Goal: Information Seeking & Learning: Check status

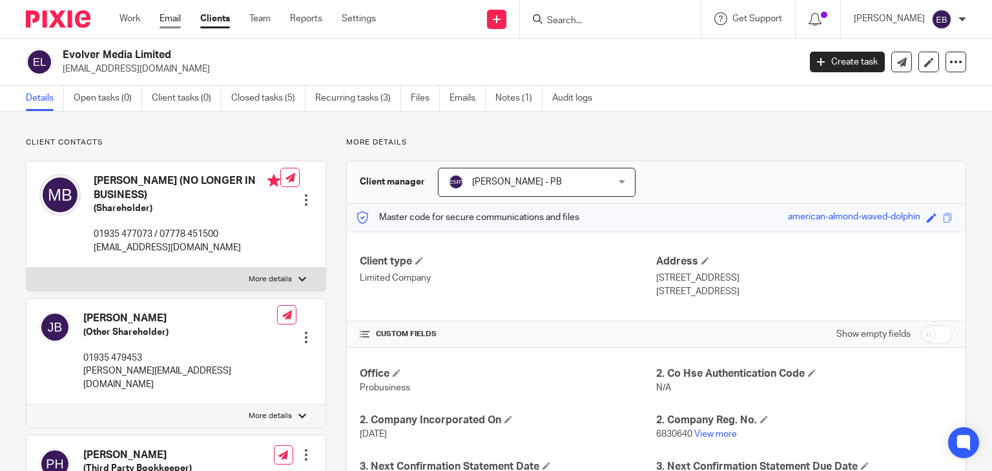
click at [170, 19] on link "Email" at bounding box center [169, 18] width 21 height 13
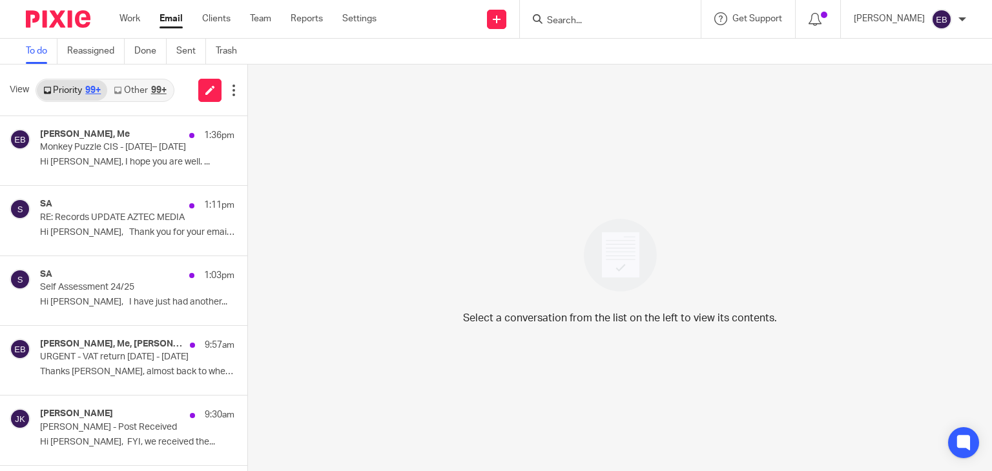
click at [150, 92] on link "Other 99+" at bounding box center [139, 90] width 65 height 21
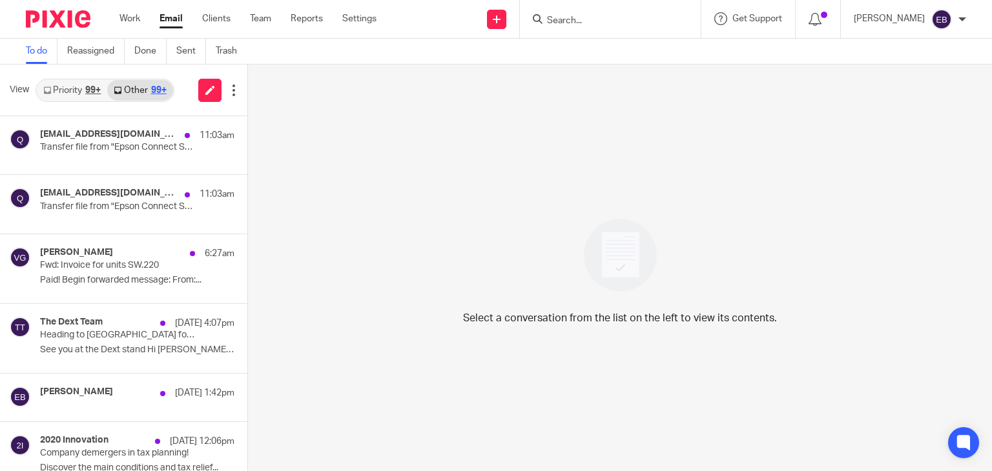
click at [70, 87] on link "Priority 99+" at bounding box center [72, 90] width 70 height 21
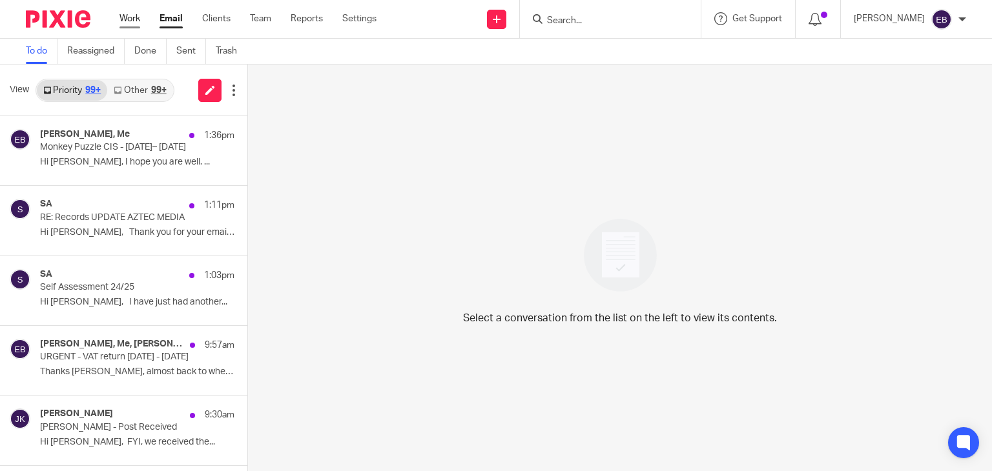
click at [125, 21] on link "Work" at bounding box center [129, 18] width 21 height 13
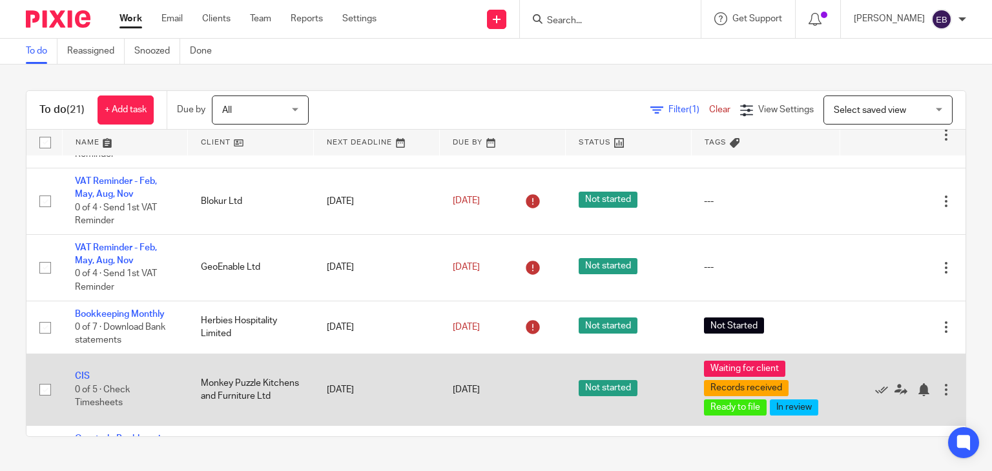
scroll to position [516, 0]
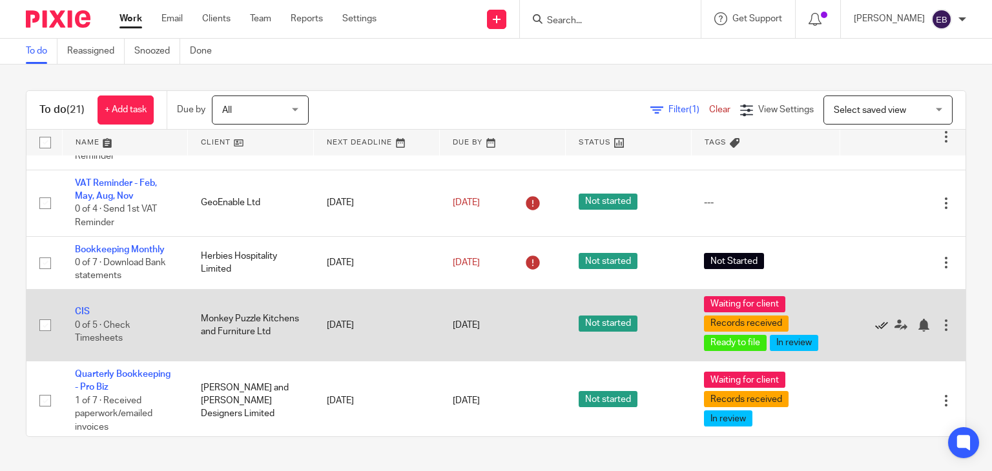
click at [875, 329] on icon at bounding box center [881, 325] width 13 height 13
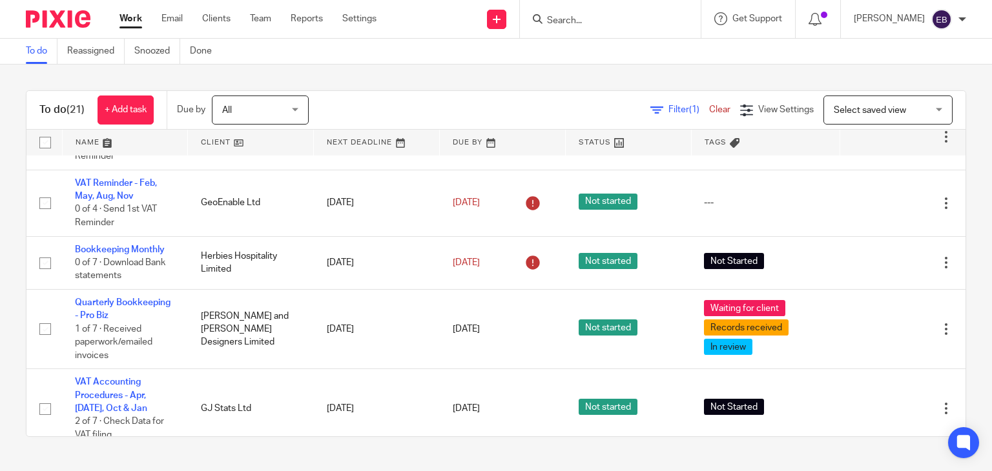
click at [633, 19] on input "Search" at bounding box center [603, 21] width 116 height 12
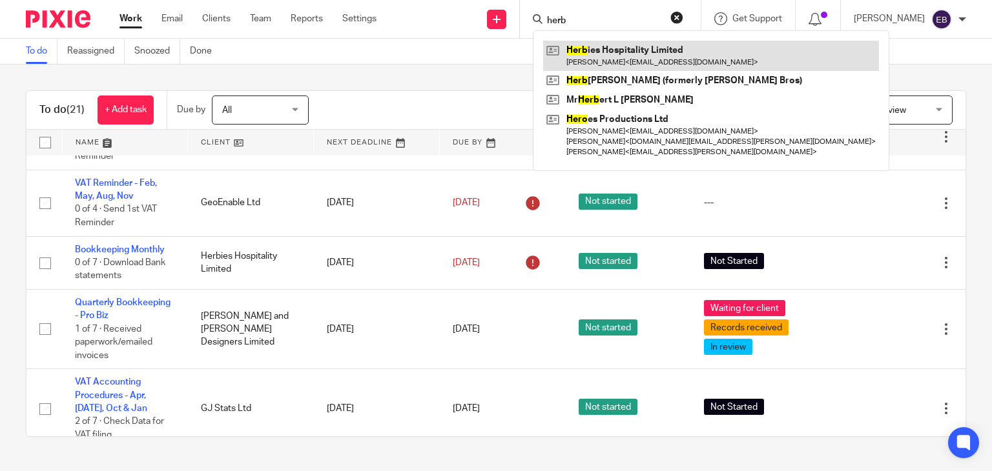
type input "herb"
click at [638, 61] on link at bounding box center [711, 56] width 336 height 30
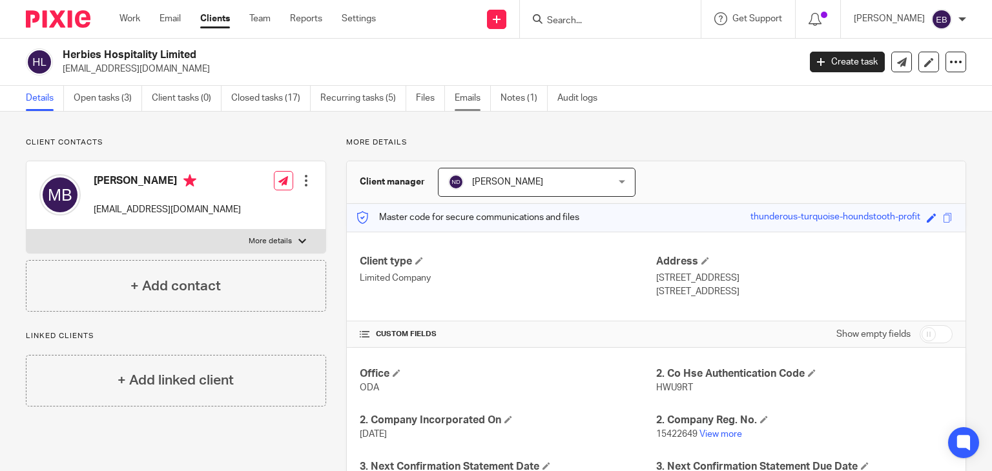
click at [480, 105] on link "Emails" at bounding box center [472, 98] width 36 height 25
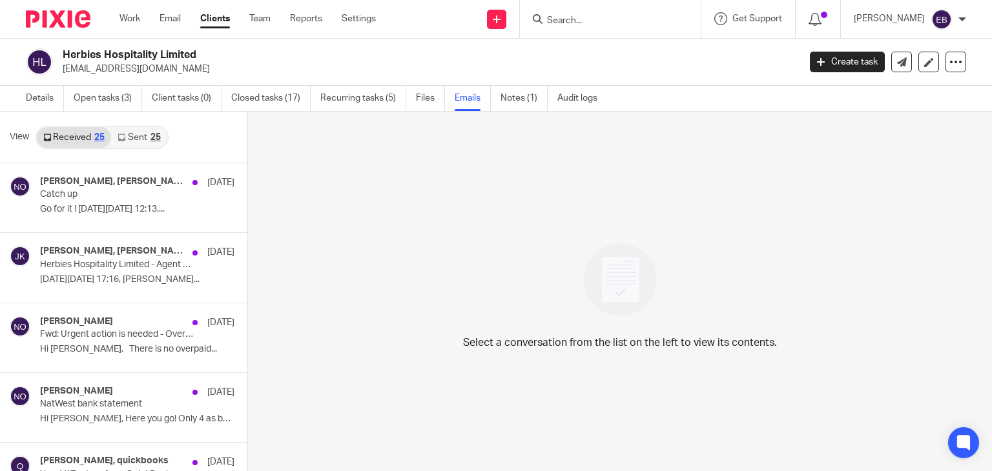
click at [143, 153] on div "View Received 25 Sent 25" at bounding box center [123, 138] width 247 height 52
click at [147, 143] on link "Sent 25" at bounding box center [139, 137] width 56 height 21
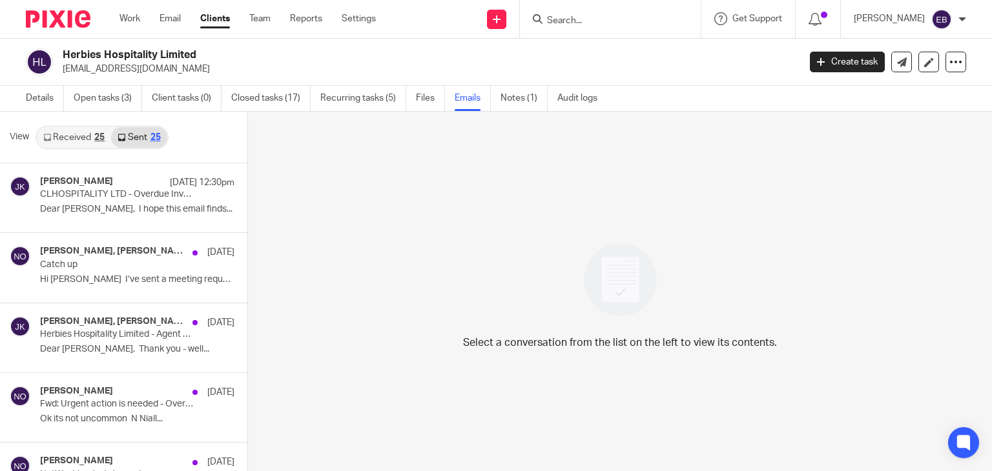
scroll to position [2, 0]
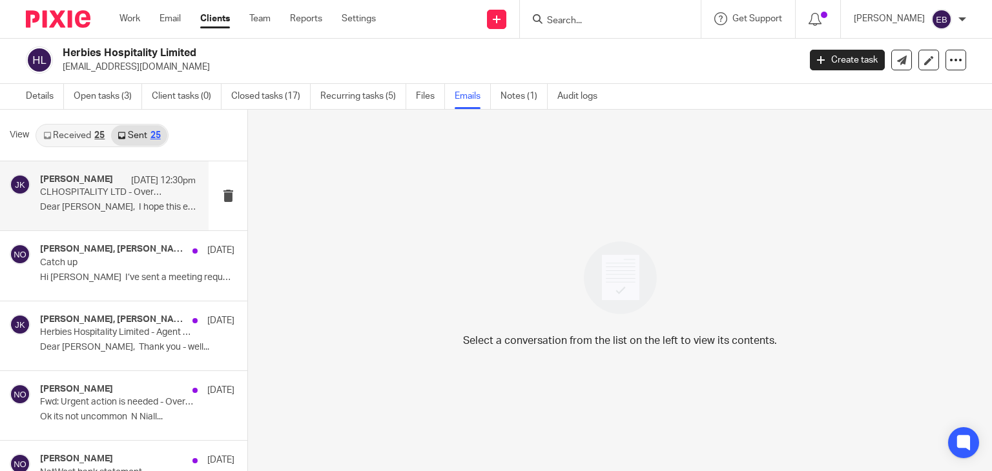
click at [103, 197] on p "CLHOSPITALITY LTD - Overdue Invoices" at bounding box center [102, 192] width 125 height 11
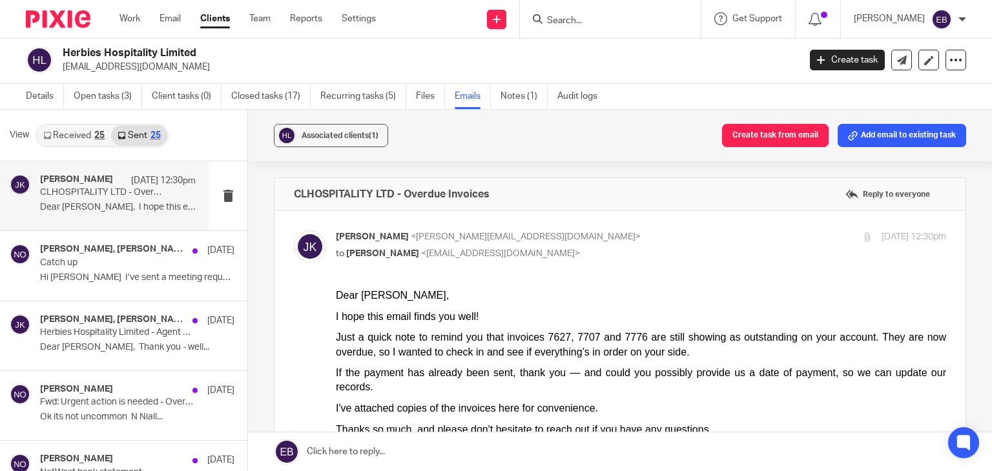
scroll to position [0, 0]
click at [612, 22] on input "Search" at bounding box center [603, 21] width 116 height 12
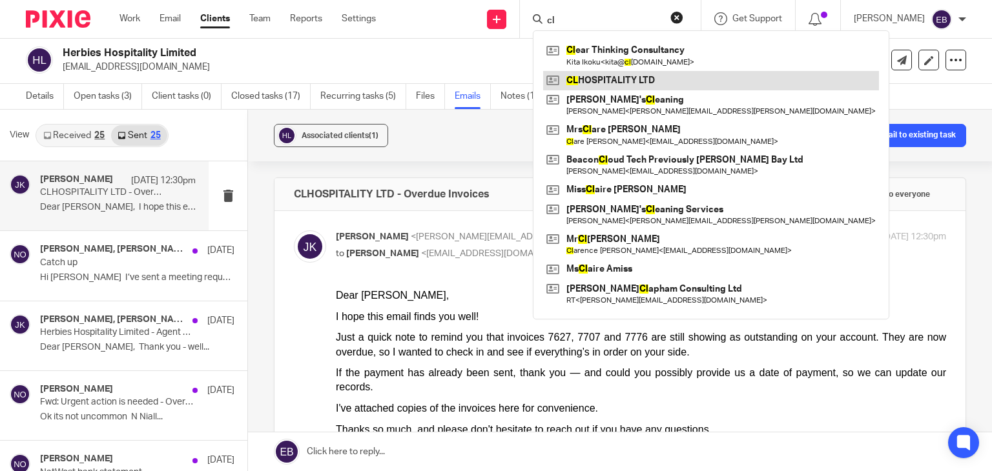
type input "cl"
click at [642, 83] on link at bounding box center [711, 80] width 336 height 19
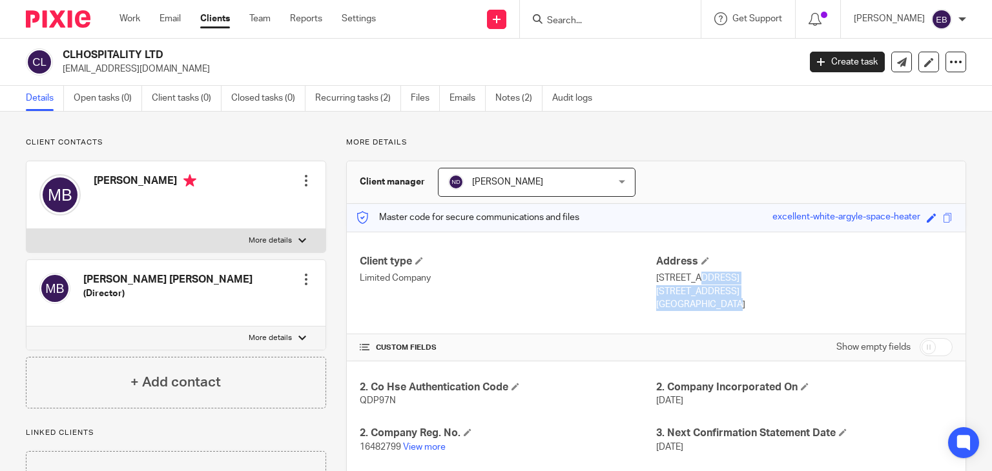
drag, startPoint x: 688, startPoint y: 302, endPoint x: 650, endPoint y: 278, distance: 44.4
click at [656, 278] on div "Address 15 North Street Exeter, EX4 3QS England" at bounding box center [804, 283] width 296 height 57
copy div "15 North Street Exeter, EX4 3QS England"
click at [390, 107] on link "Recurring tasks (2)" at bounding box center [358, 98] width 86 height 25
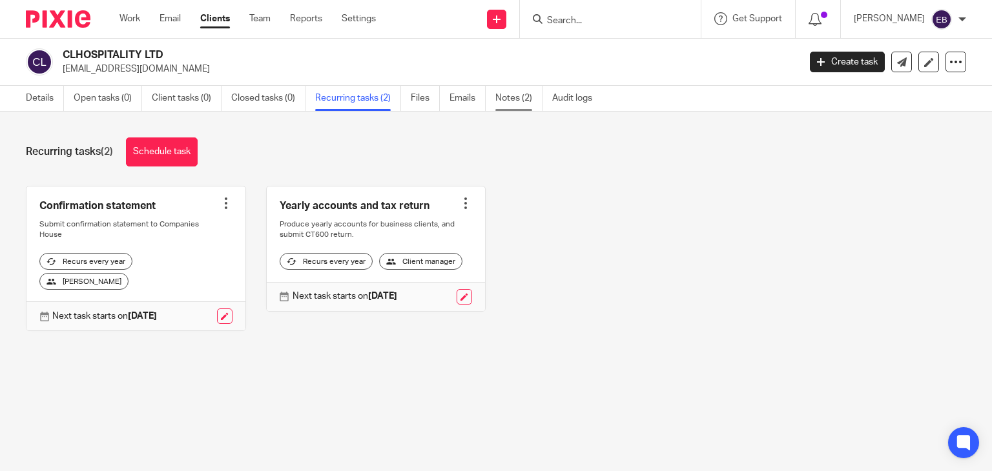
click at [516, 104] on link "Notes (2)" at bounding box center [518, 98] width 47 height 25
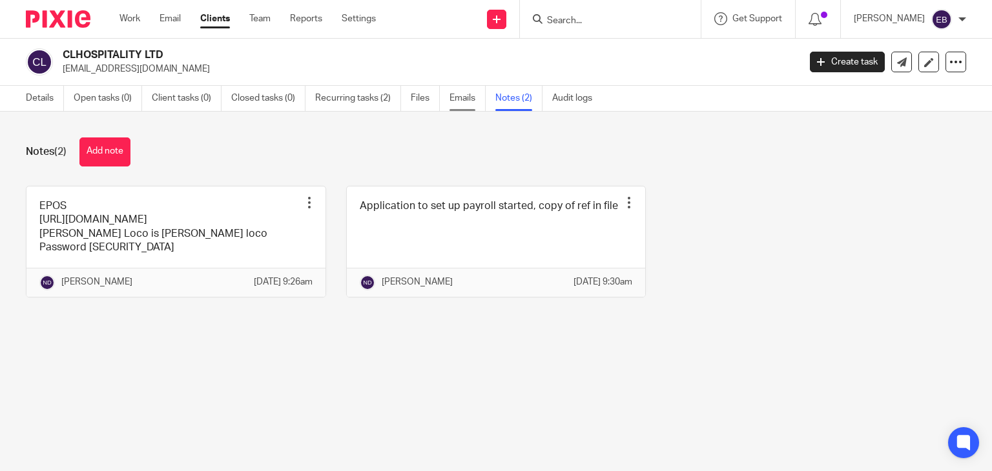
click at [458, 103] on link "Emails" at bounding box center [467, 98] width 36 height 25
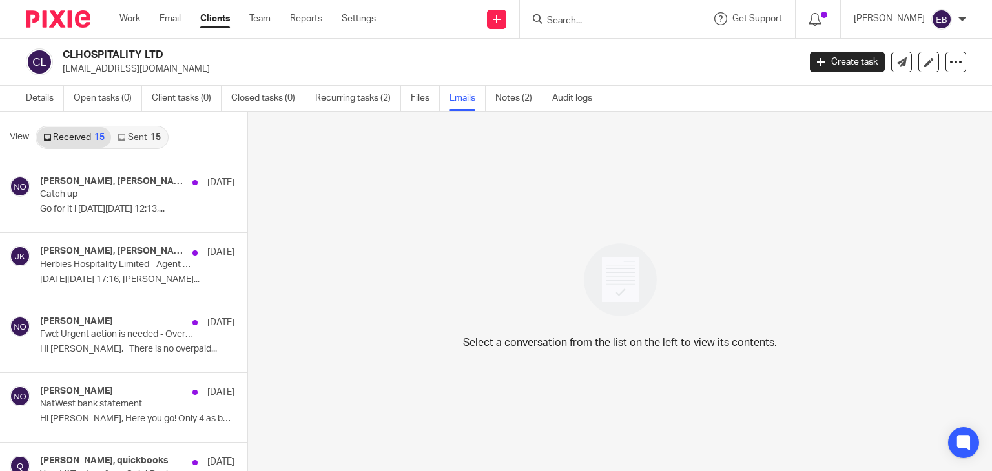
click at [126, 134] on link "Sent 15" at bounding box center [139, 137] width 56 height 21
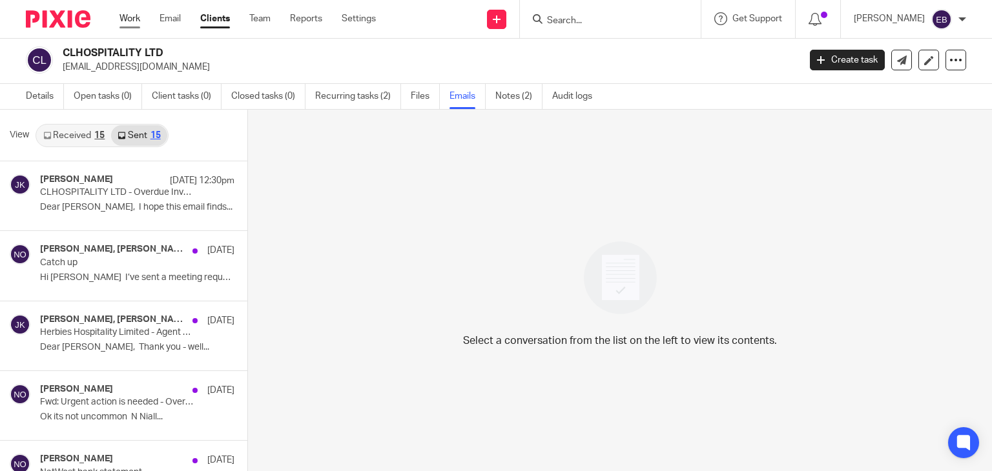
click at [126, 23] on link "Work" at bounding box center [129, 18] width 21 height 13
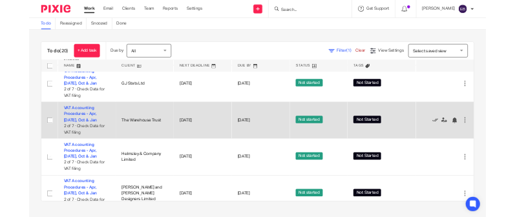
scroll to position [775, 0]
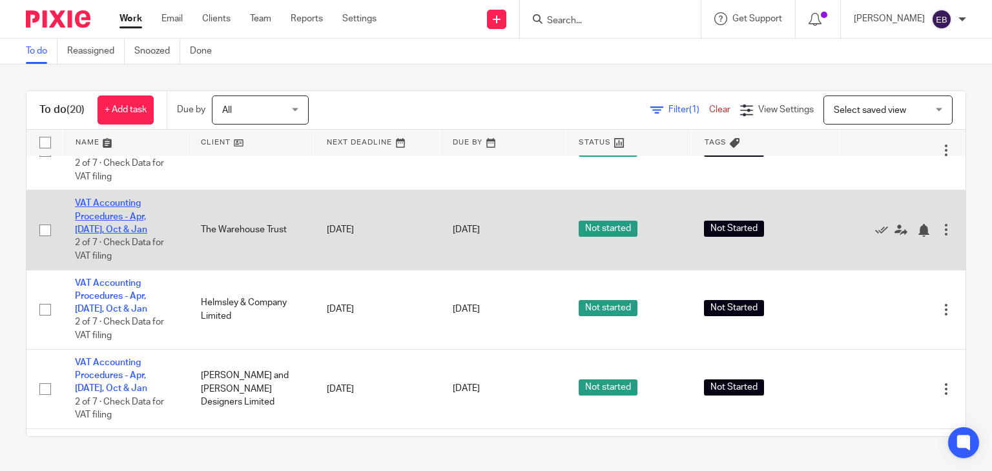
click at [105, 222] on link "VAT Accounting Procedures - Apr, [DATE], Oct & Jan" at bounding box center [111, 217] width 72 height 36
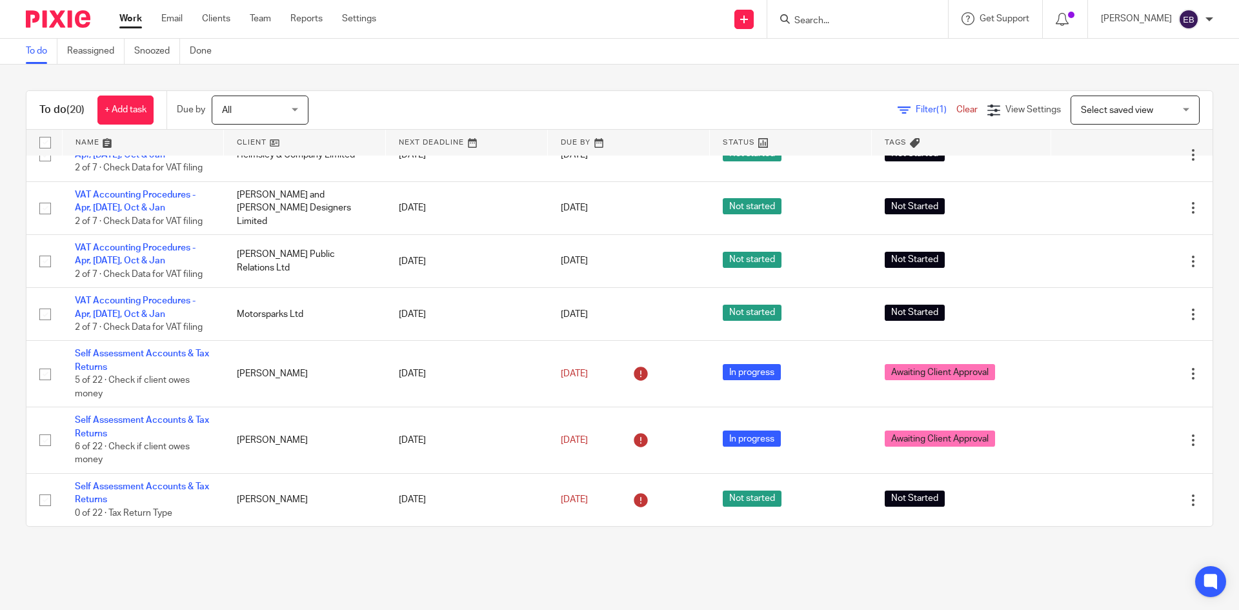
scroll to position [731, 0]
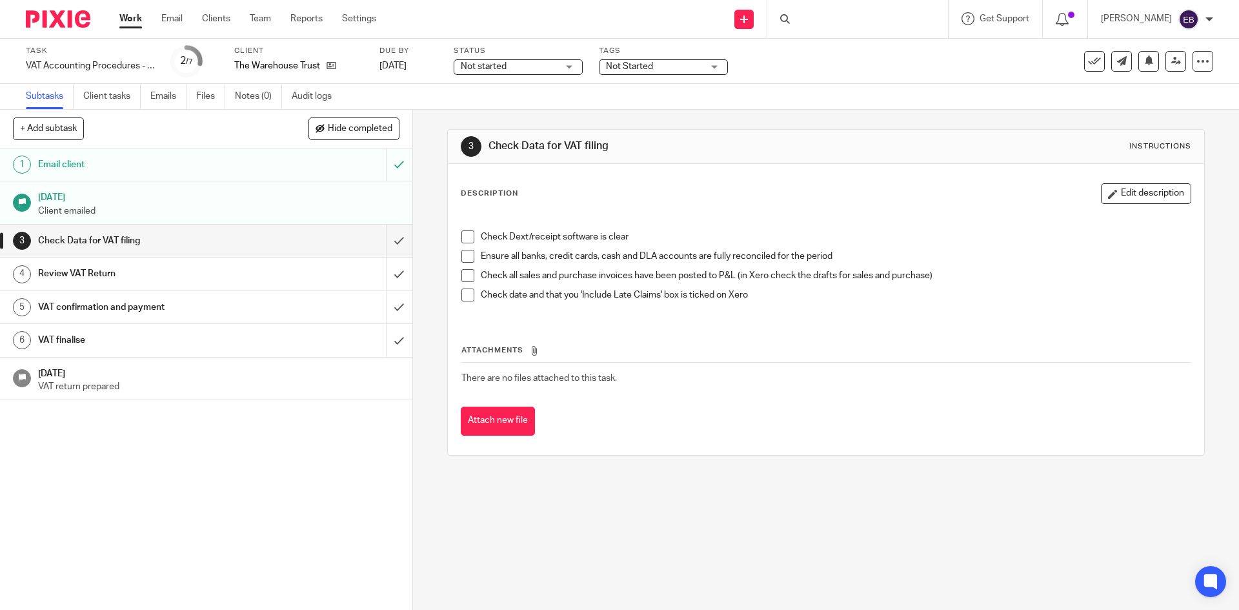
click at [462, 243] on span at bounding box center [468, 236] width 13 height 13
click at [462, 254] on span at bounding box center [468, 256] width 13 height 13
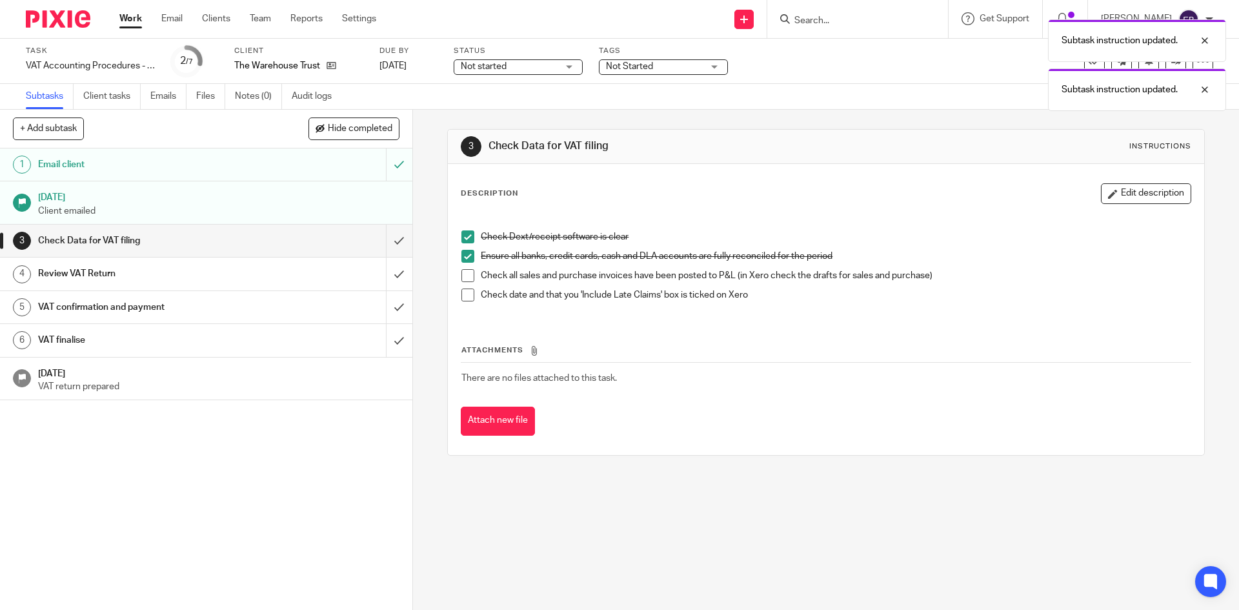
click at [462, 267] on li "Ensure all banks, credit cards, cash and DLA accounts are fully reconciled for …" at bounding box center [826, 259] width 729 height 19
click at [464, 287] on li "Check all sales and purchase invoices have been posted to P&L (in Xero check th…" at bounding box center [826, 278] width 729 height 19
click at [464, 276] on span at bounding box center [468, 275] width 13 height 13
click at [462, 298] on span at bounding box center [468, 295] width 13 height 13
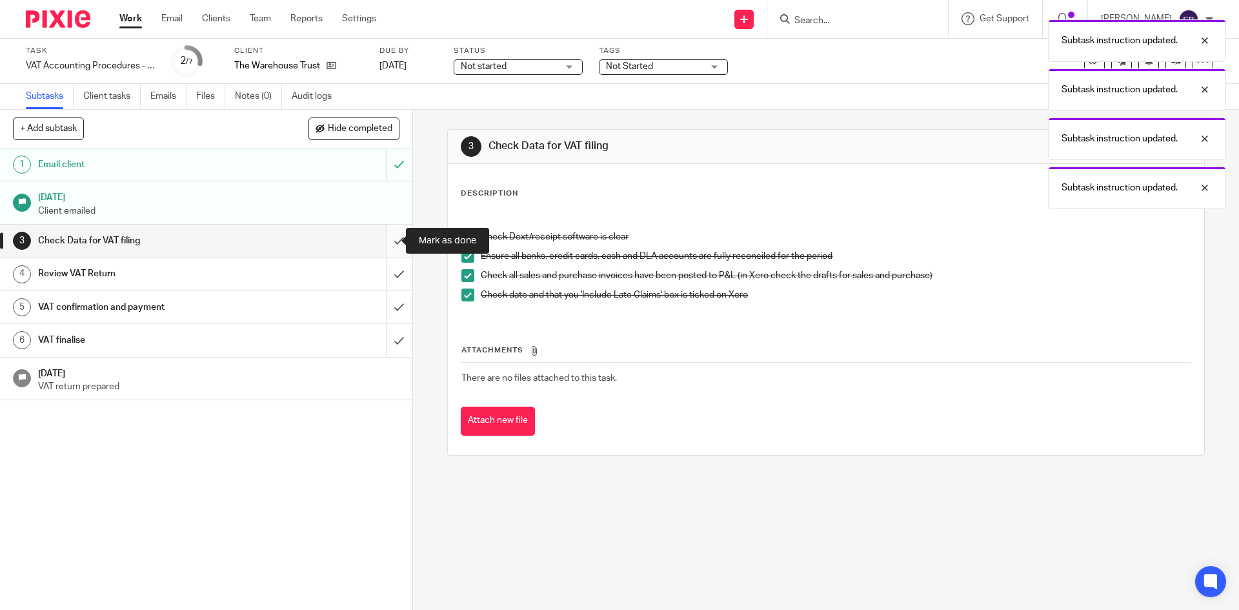
click at [388, 241] on input "submit" at bounding box center [206, 241] width 413 height 32
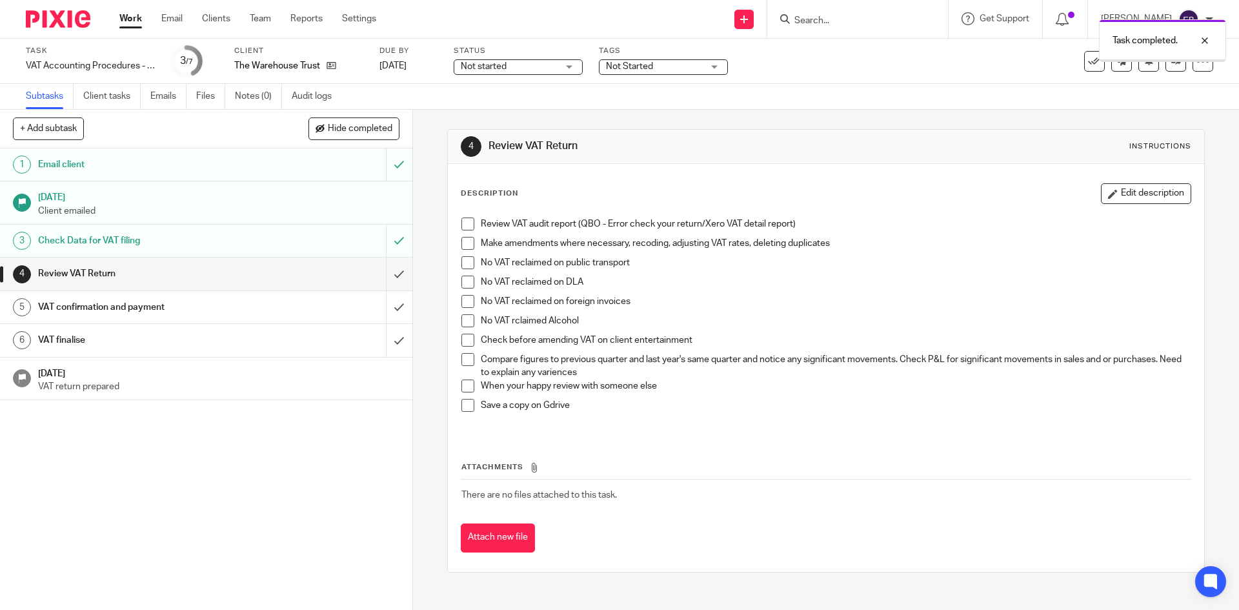
click at [462, 227] on span at bounding box center [468, 224] width 13 height 13
click at [464, 242] on span at bounding box center [468, 243] width 13 height 13
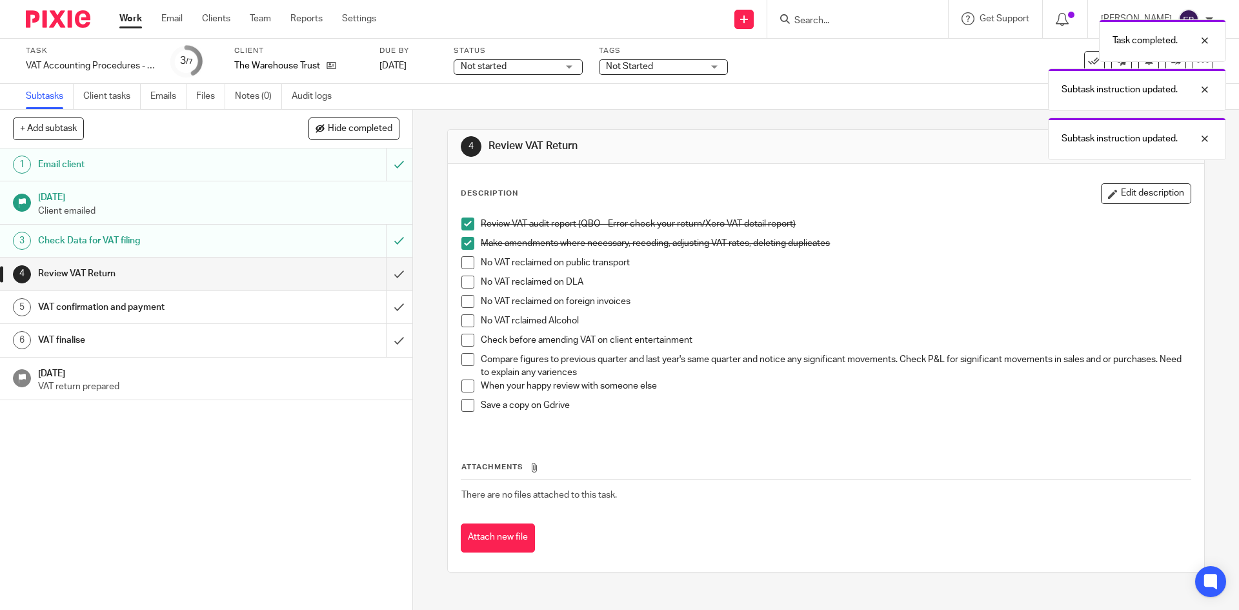
click at [465, 255] on li "Make amendments where necessary, recoding, adjusting VAT rates, deleting duplic…" at bounding box center [826, 246] width 729 height 19
click at [465, 258] on span at bounding box center [468, 262] width 13 height 13
click at [462, 284] on span at bounding box center [468, 282] width 13 height 13
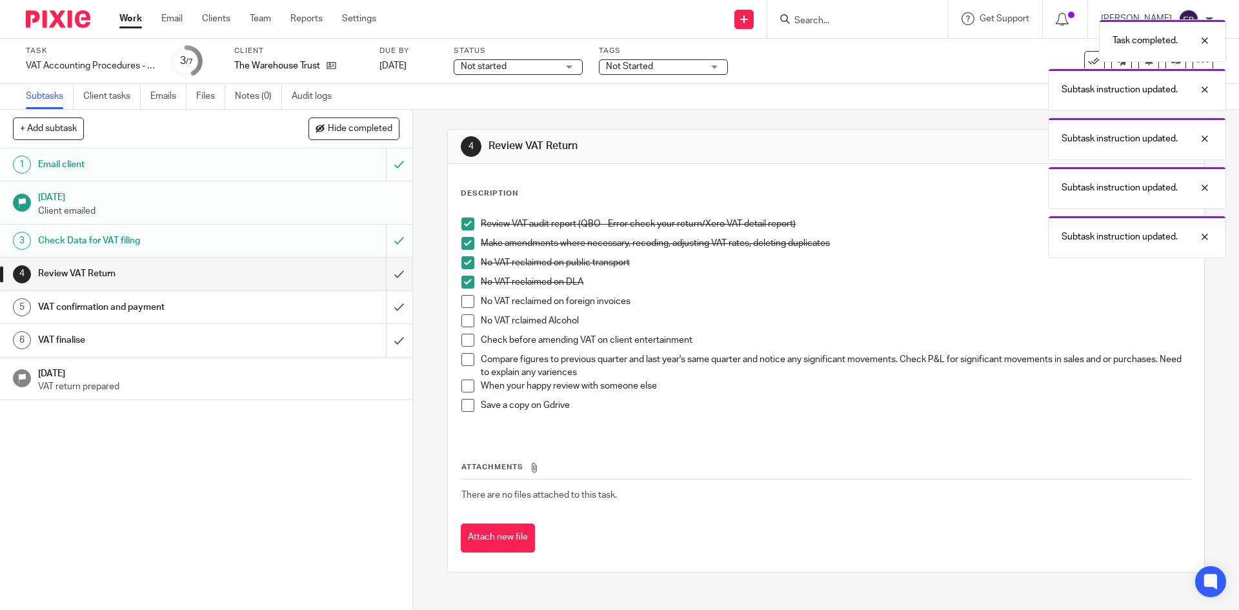
click at [462, 312] on li "No VAT reclaimed on foreign invoices" at bounding box center [826, 304] width 729 height 19
click at [462, 303] on span at bounding box center [468, 301] width 13 height 13
click at [465, 332] on li "No VAT rclaimed Alcohol" at bounding box center [826, 323] width 729 height 19
click at [462, 320] on span at bounding box center [468, 320] width 13 height 13
click at [462, 349] on li "Check before amending VAT on client entertainment" at bounding box center [826, 343] width 729 height 19
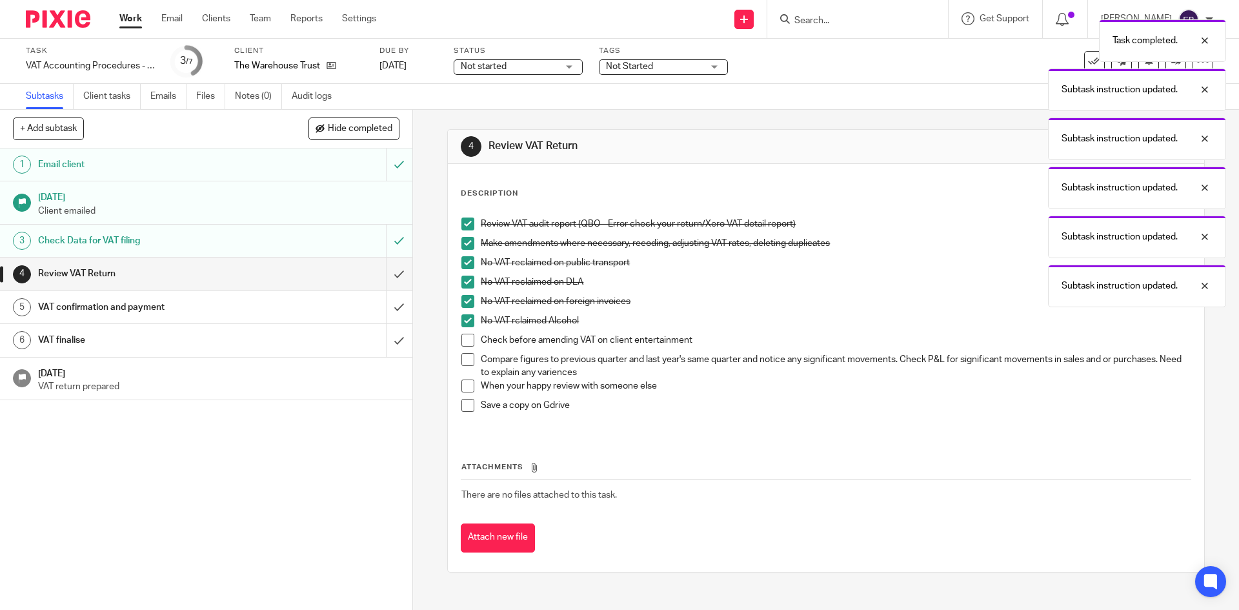
click at [462, 344] on span at bounding box center [468, 340] width 13 height 13
click at [462, 361] on span at bounding box center [468, 359] width 13 height 13
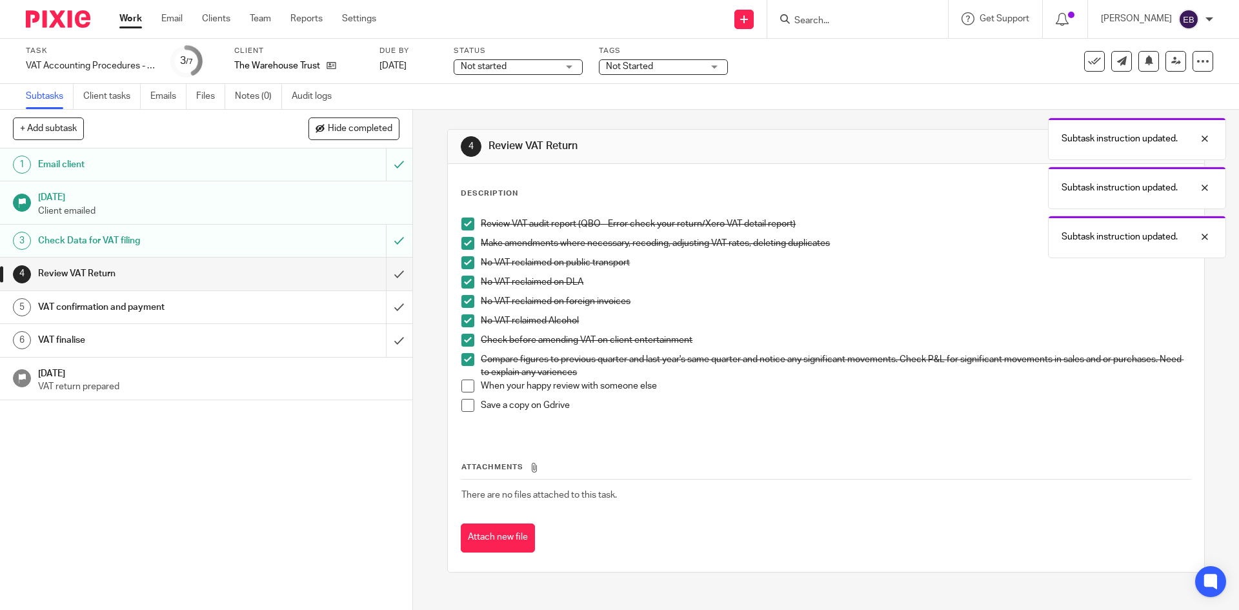
click at [127, 16] on link "Work" at bounding box center [130, 18] width 23 height 13
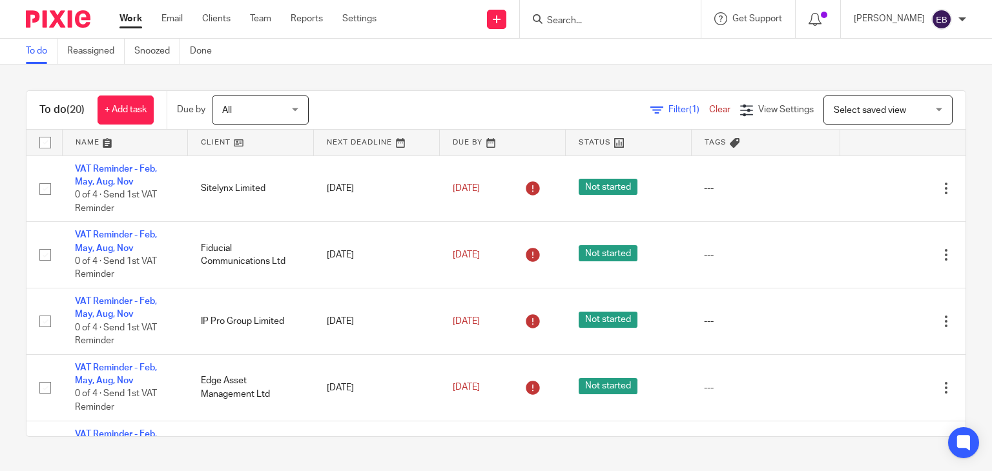
click at [617, 19] on input "Search" at bounding box center [603, 21] width 116 height 12
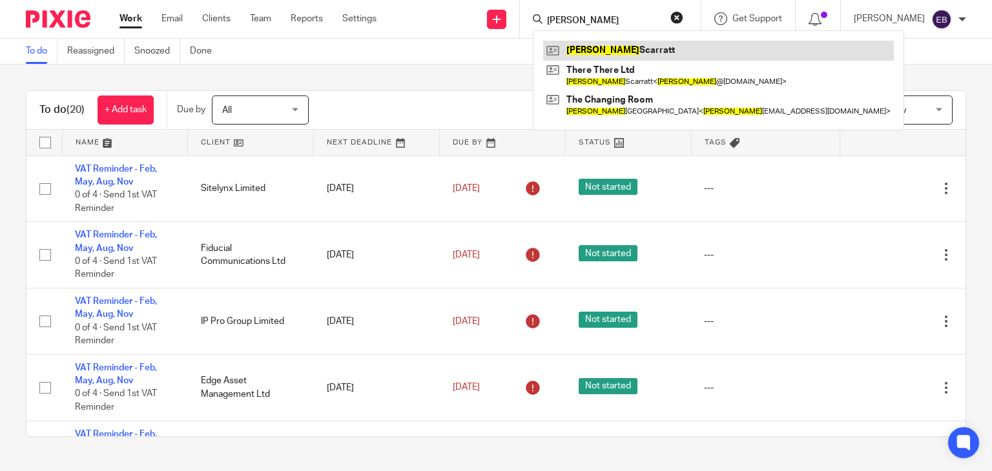
type input "joanne"
click at [656, 46] on link at bounding box center [718, 50] width 351 height 19
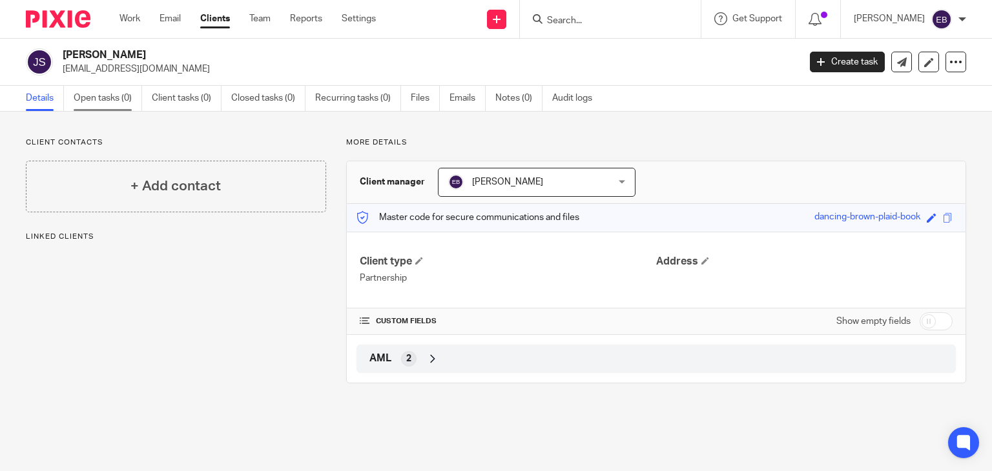
click at [119, 96] on link "Open tasks (0)" at bounding box center [108, 98] width 68 height 25
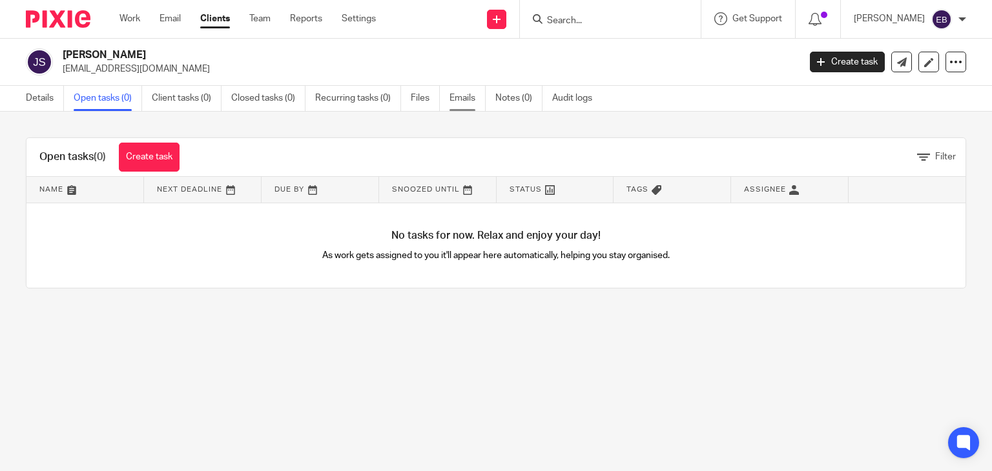
click at [460, 94] on link "Emails" at bounding box center [467, 98] width 36 height 25
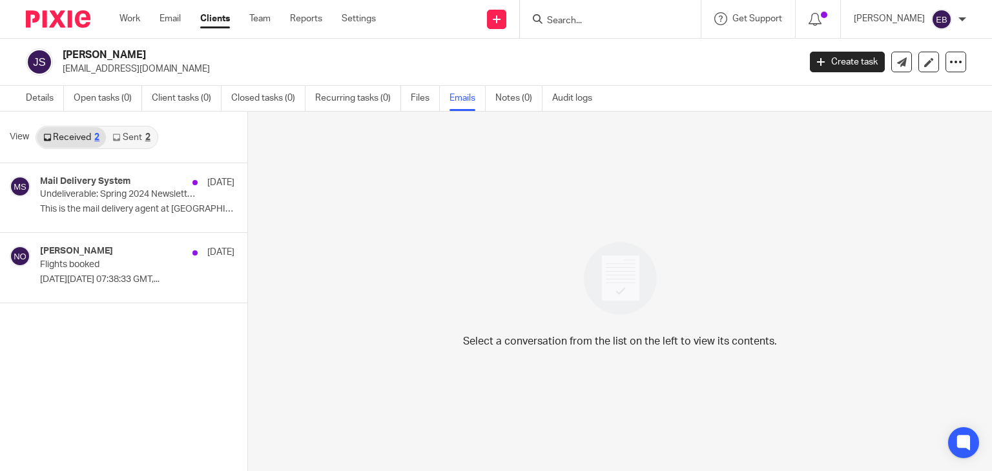
click at [143, 137] on link "Sent 2" at bounding box center [131, 137] width 50 height 21
click at [92, 133] on link "Received 2" at bounding box center [71, 137] width 69 height 21
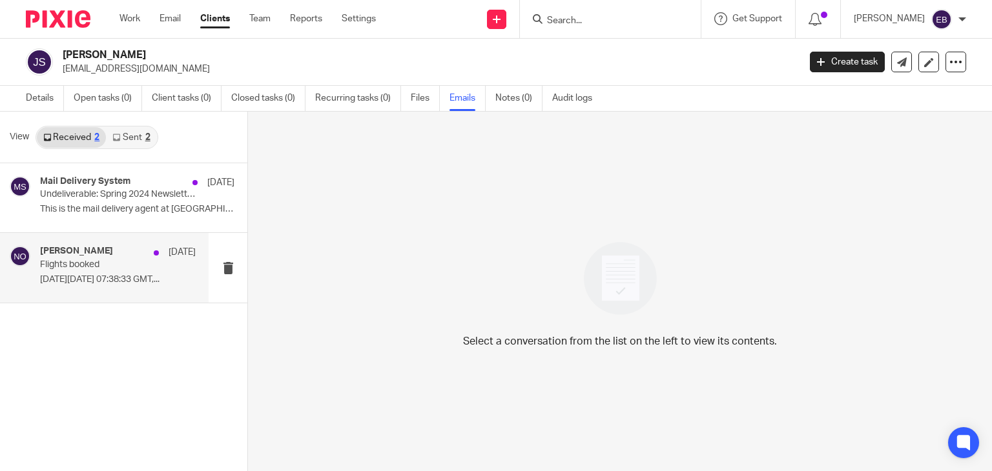
click at [147, 258] on div "16 May 2024" at bounding box center [171, 252] width 48 height 13
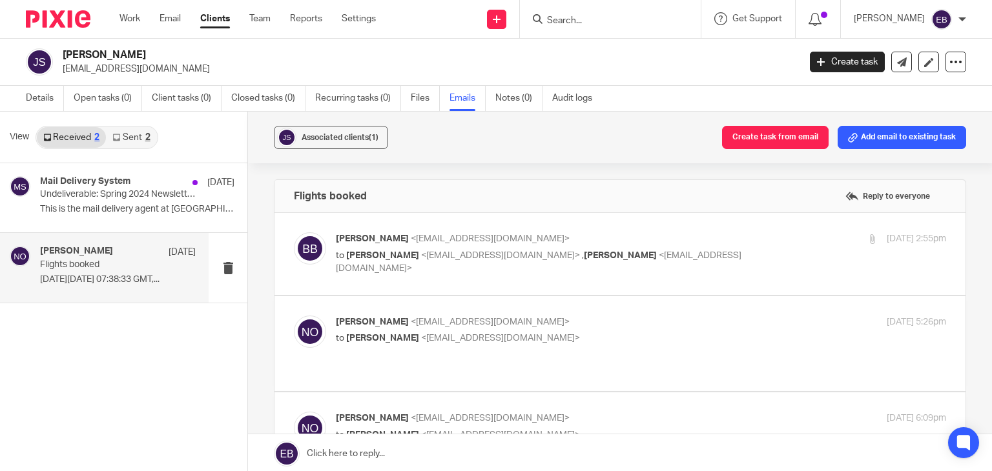
click at [684, 225] on label at bounding box center [619, 254] width 691 height 82
click at [294, 232] on input "checkbox" at bounding box center [293, 232] width 1 height 1
checkbox input "true"
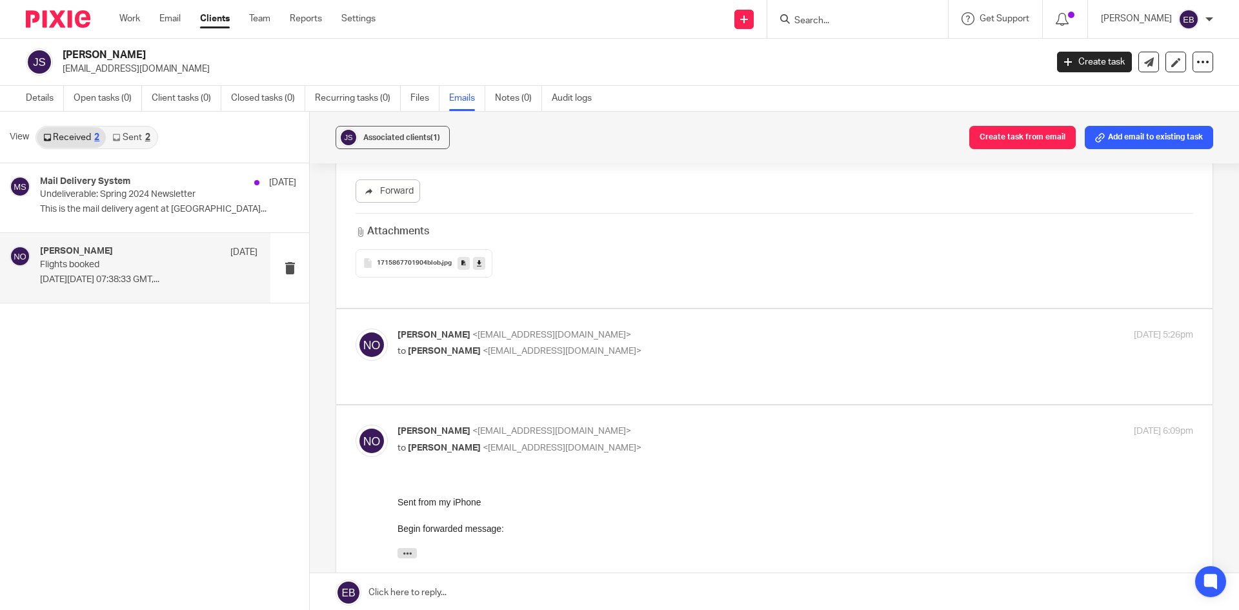
scroll to position [1291, 0]
click at [787, 359] on div "Niall O'Driscoll <niall@odaccountants.co.uk> to Breidge Boyle <breidge_boyle@ya…" at bounding box center [796, 344] width 796 height 32
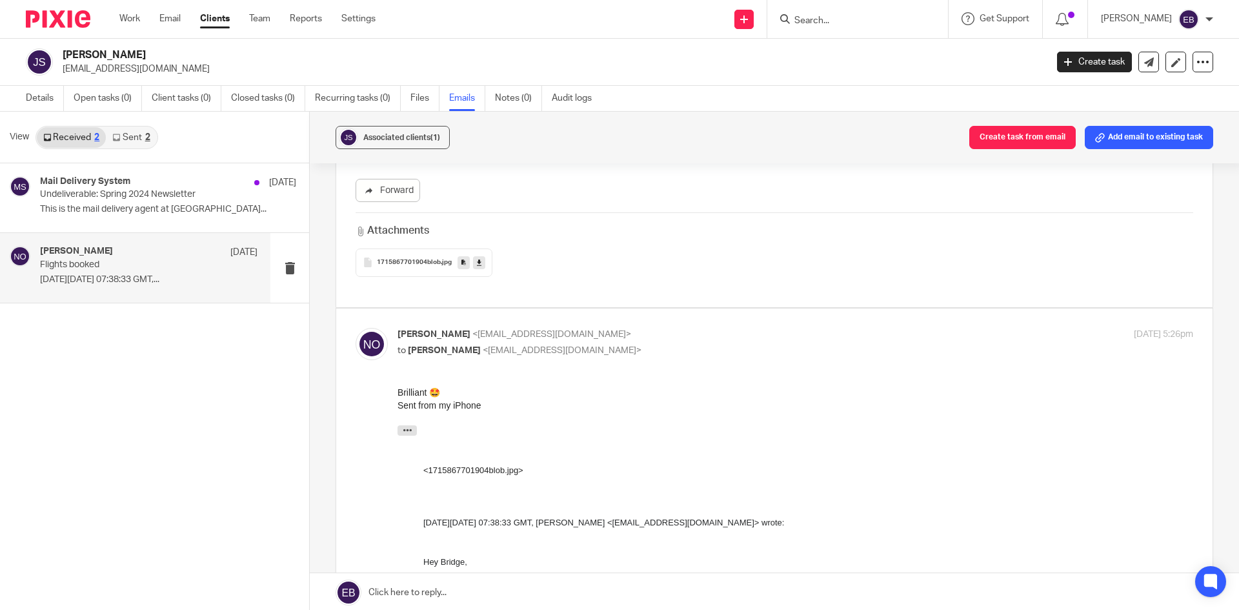
scroll to position [0, 0]
click at [776, 332] on p "Niall O'Driscoll <niall@odaccountants.co.uk>" at bounding box center [663, 335] width 531 height 14
checkbox input "false"
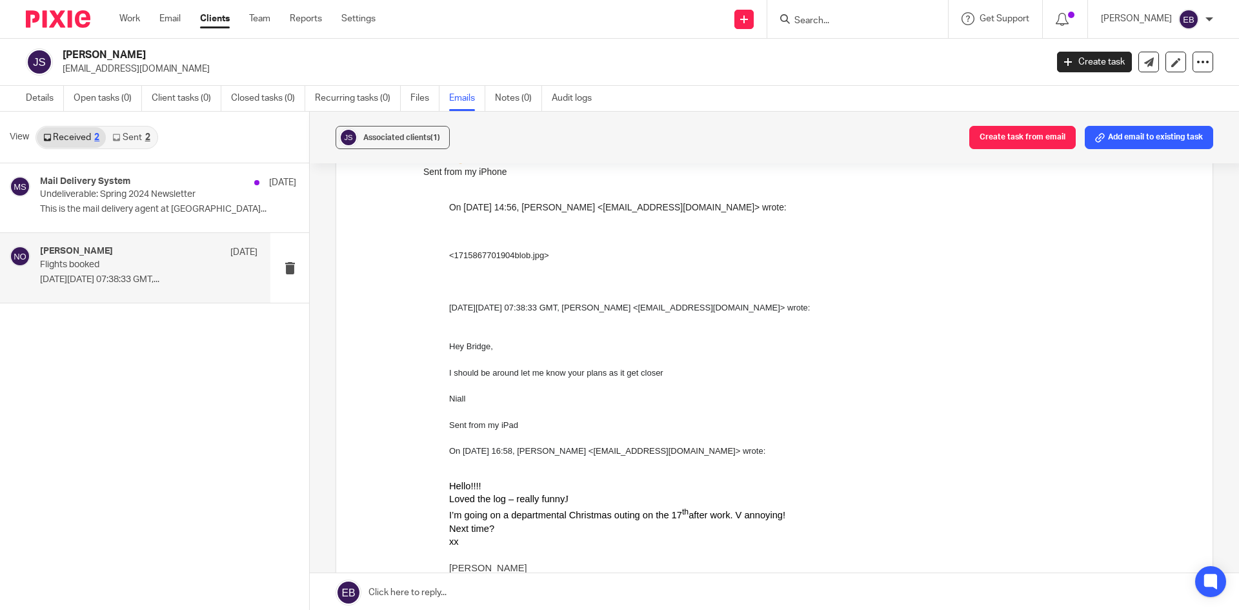
scroll to position [1743, 0]
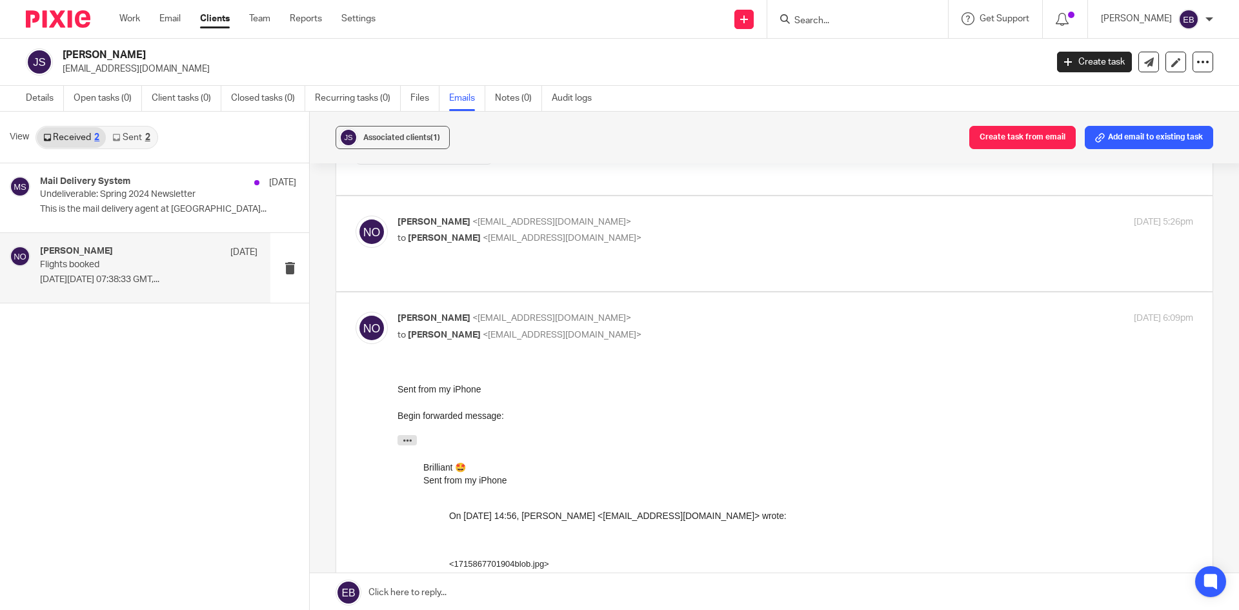
click at [733, 329] on p "to Joanna Scarratt <jscarratt@googlemail.com>" at bounding box center [663, 336] width 531 height 14
checkbox input "false"
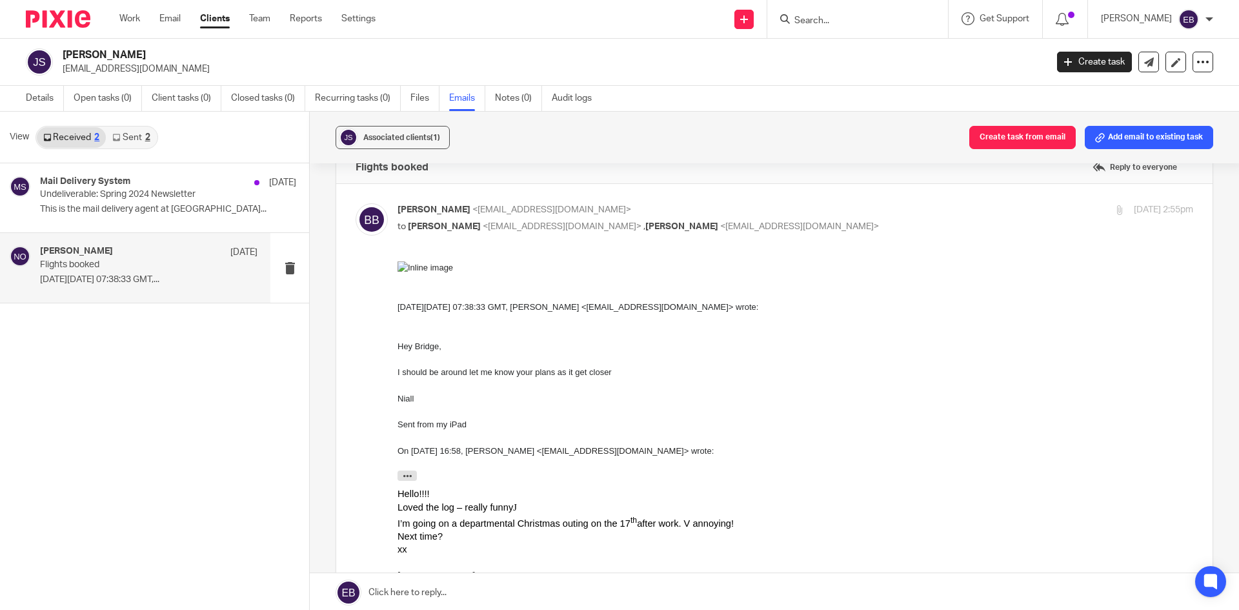
scroll to position [0, 0]
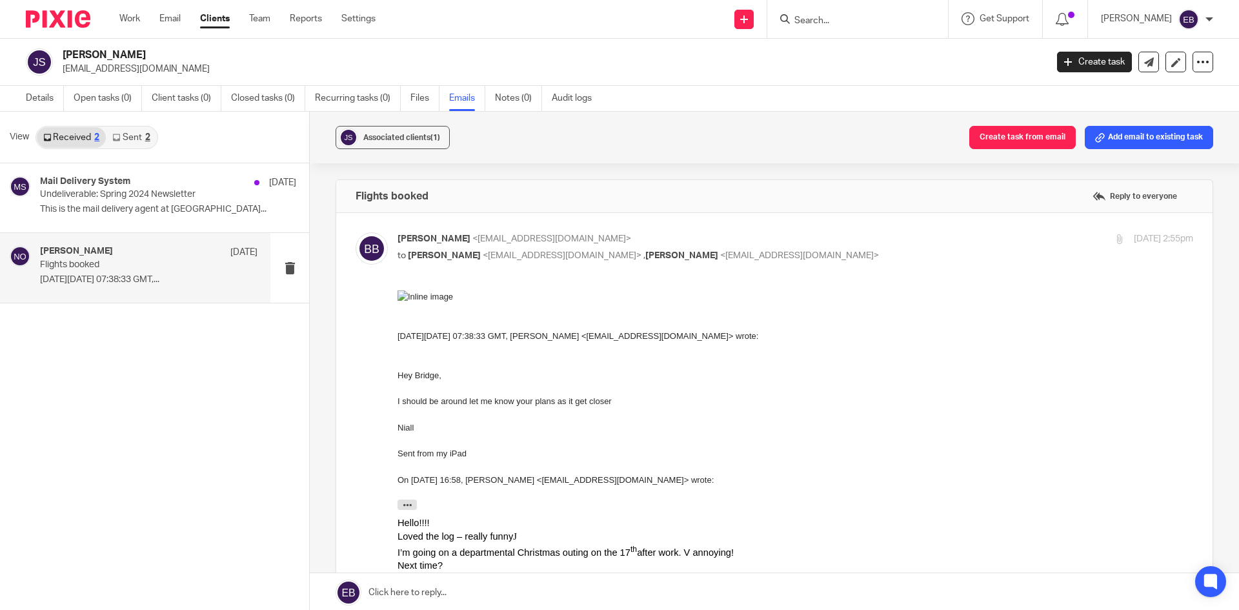
click at [810, 239] on p "Breidge Boyle <breidge_boyle@yahoo.co.uk>" at bounding box center [663, 239] width 531 height 14
checkbox input "false"
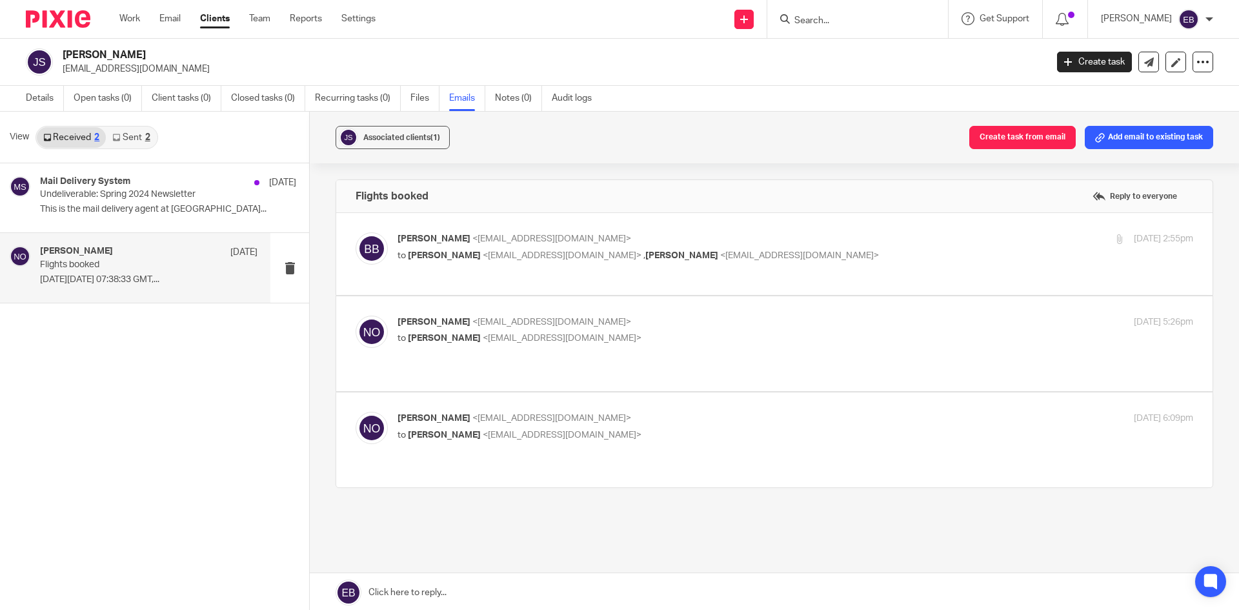
click at [130, 144] on link "Sent 2" at bounding box center [131, 137] width 50 height 21
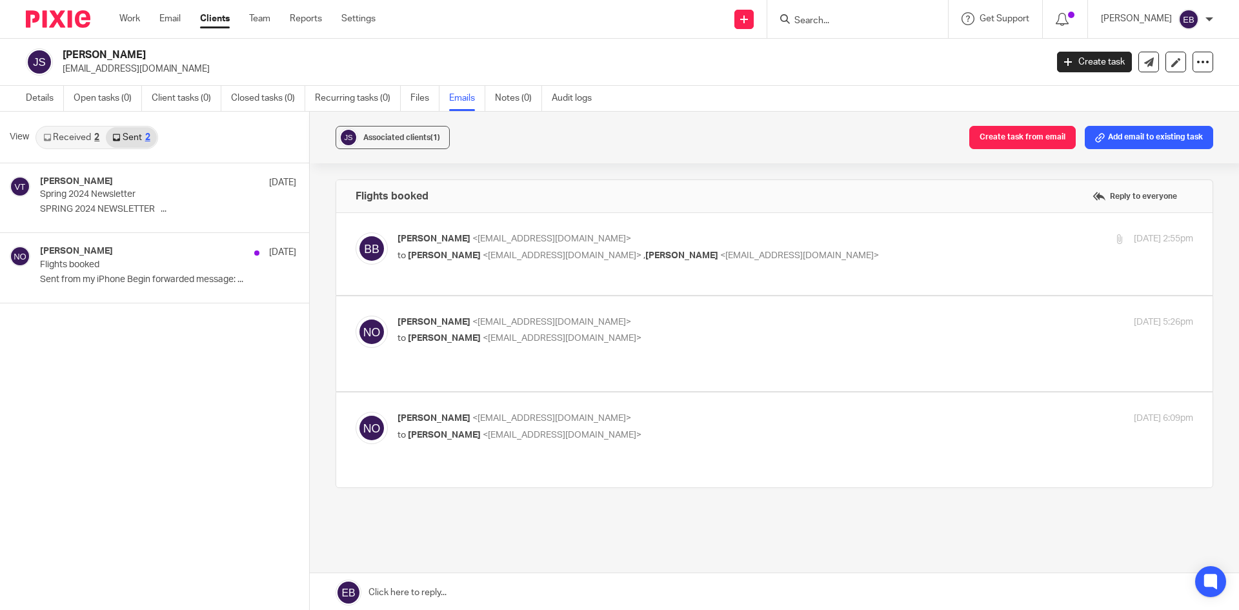
scroll to position [2, 0]
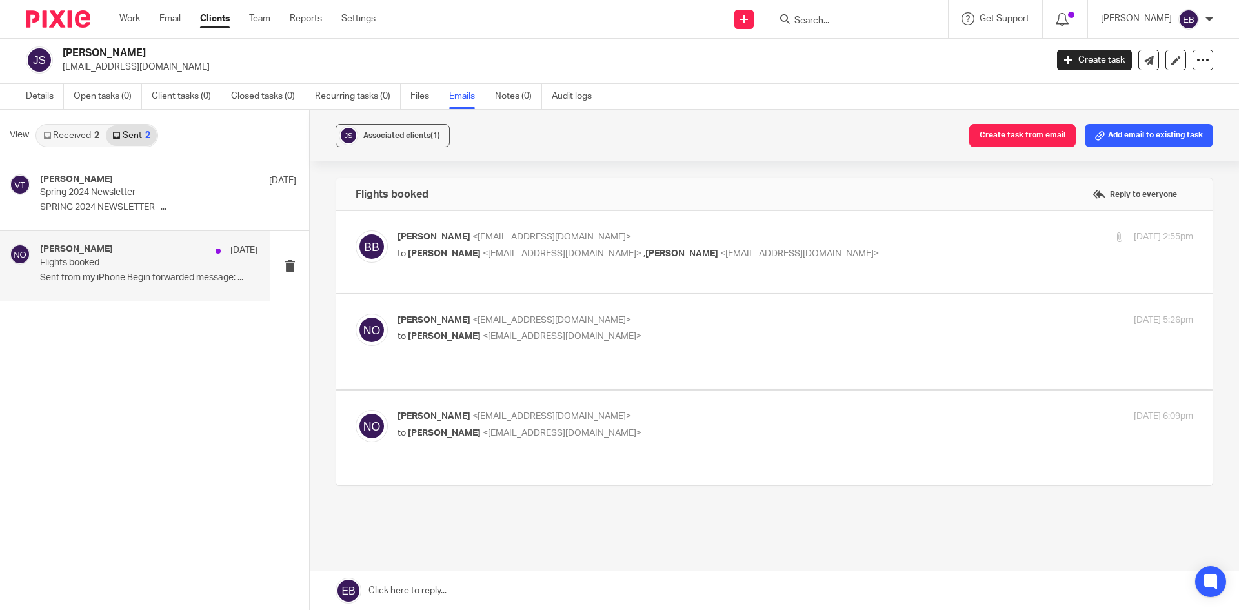
click at [134, 263] on p "Flights booked" at bounding box center [127, 263] width 174 height 11
click at [698, 410] on p "Niall O'Driscoll <niall@odaccountants.co.uk>" at bounding box center [663, 417] width 531 height 14
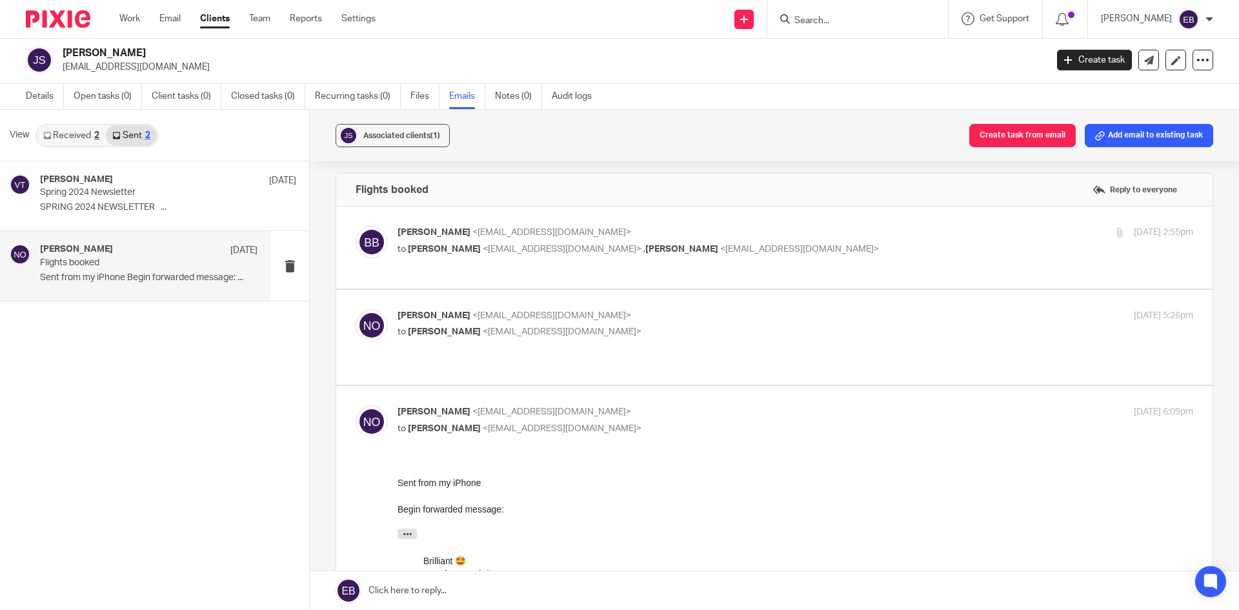
scroll to position [0, 0]
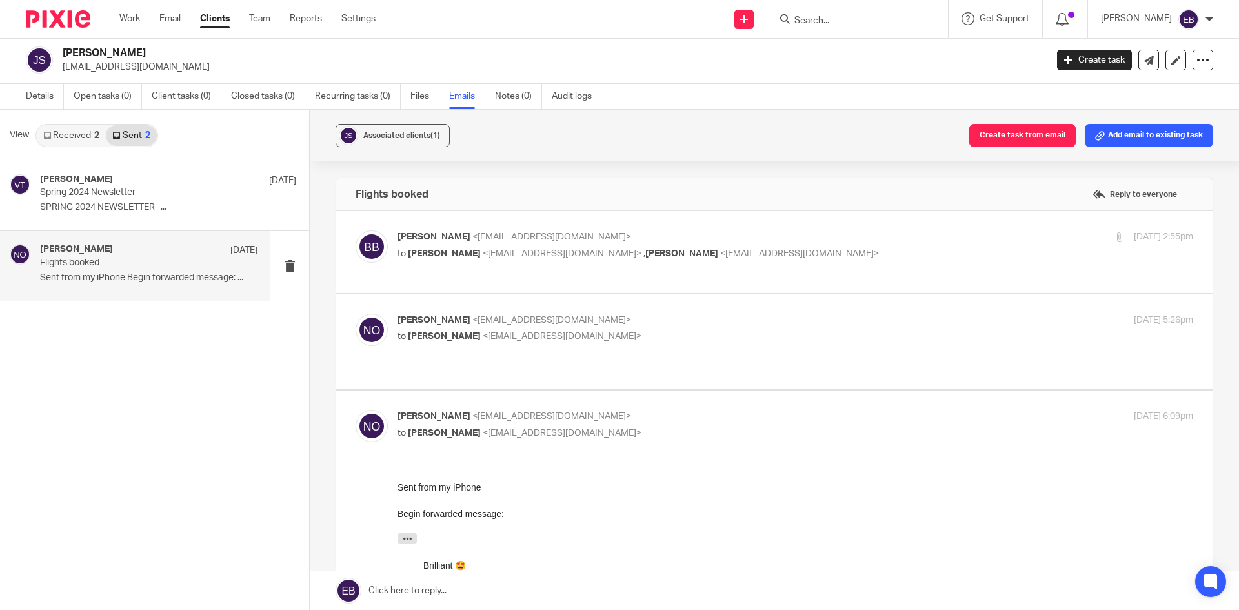
click at [690, 410] on p "Niall O'Driscoll <niall@odaccountants.co.uk>" at bounding box center [663, 417] width 531 height 14
checkbox input "false"
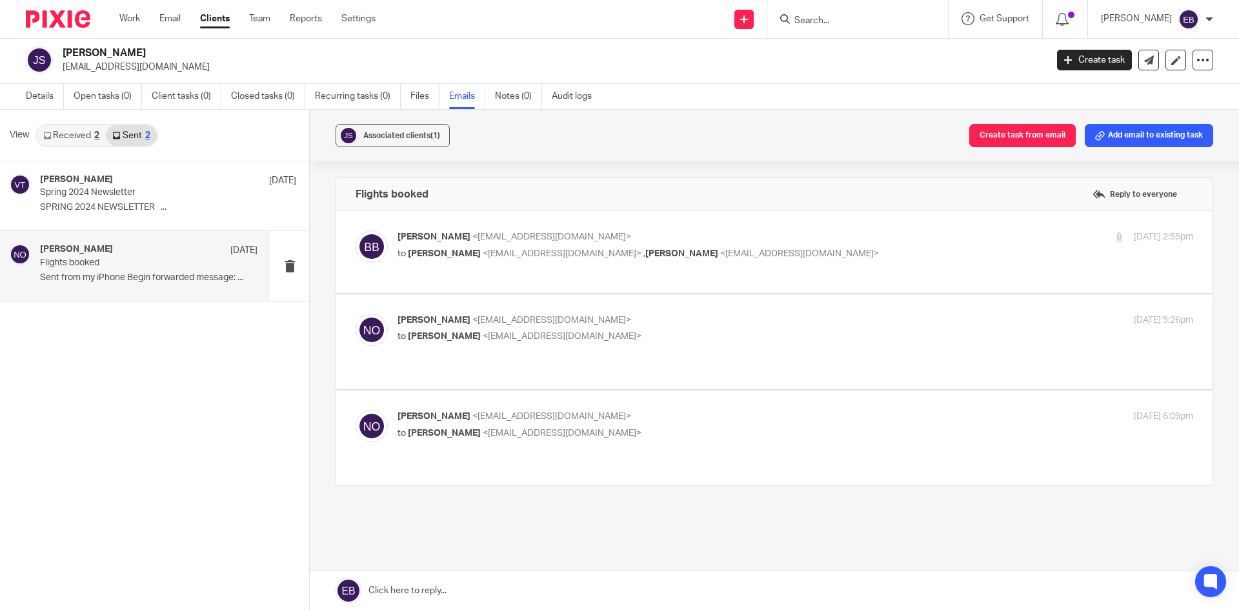
click at [846, 19] on input "Search" at bounding box center [851, 21] width 116 height 12
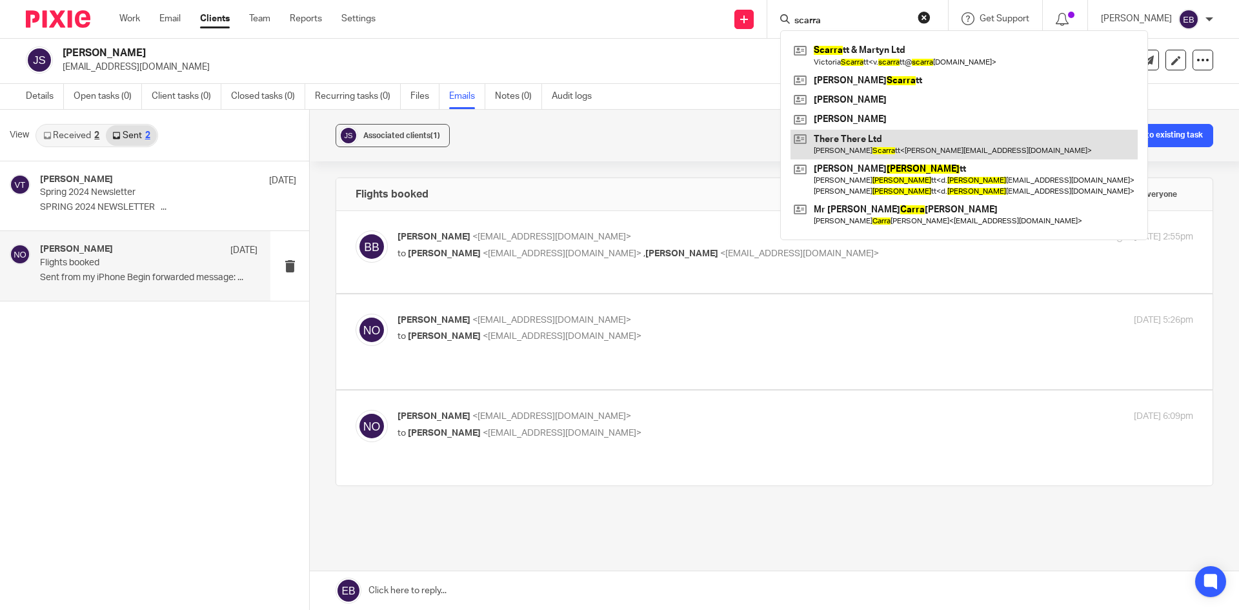
type input "scarra"
click at [868, 142] on link at bounding box center [964, 145] width 347 height 30
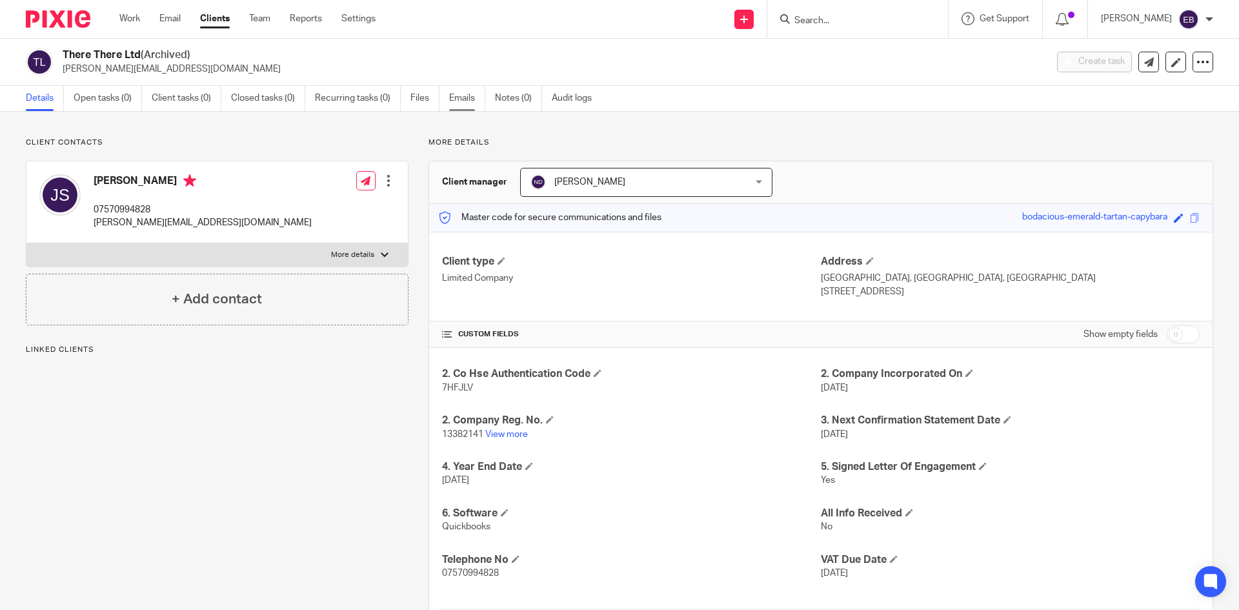
click at [469, 96] on link "Emails" at bounding box center [467, 98] width 36 height 25
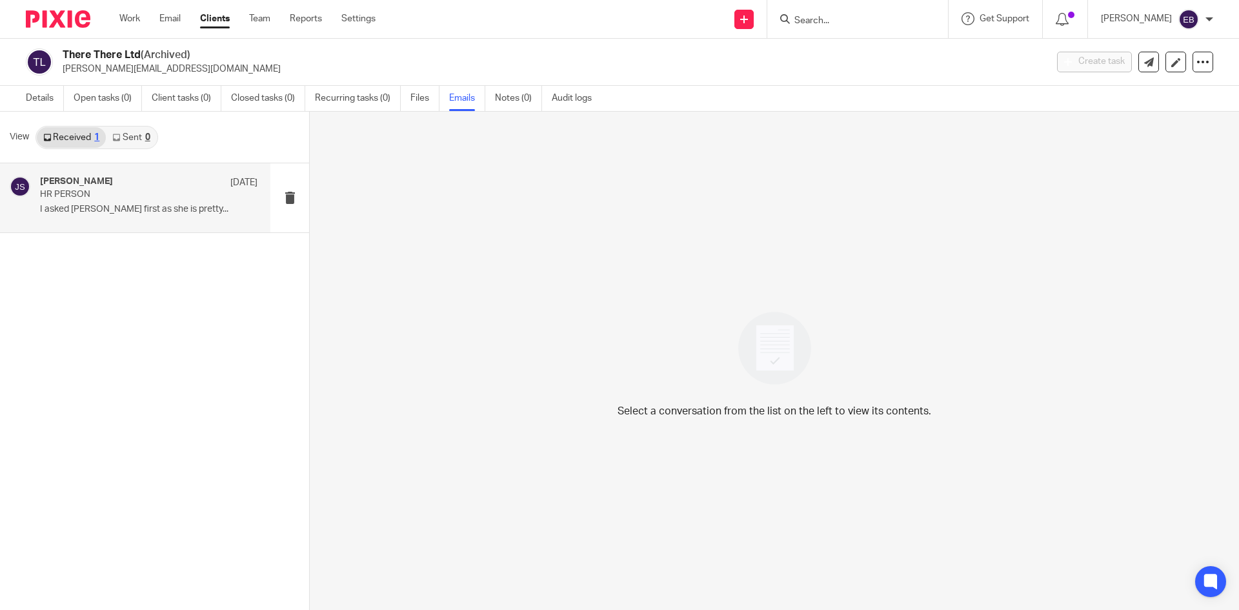
click at [119, 205] on p "I asked [PERSON_NAME] first as she is pretty..." at bounding box center [149, 209] width 218 height 11
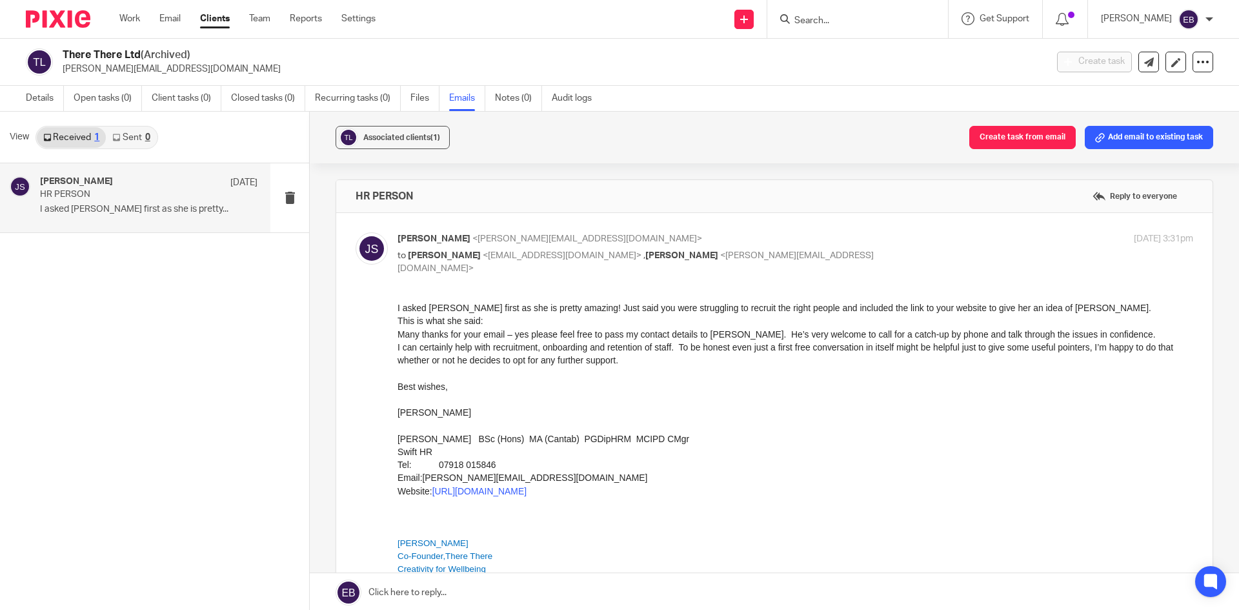
click at [879, 239] on p "[PERSON_NAME] <[PERSON_NAME][EMAIL_ADDRESS][DOMAIN_NAME]>" at bounding box center [663, 239] width 531 height 14
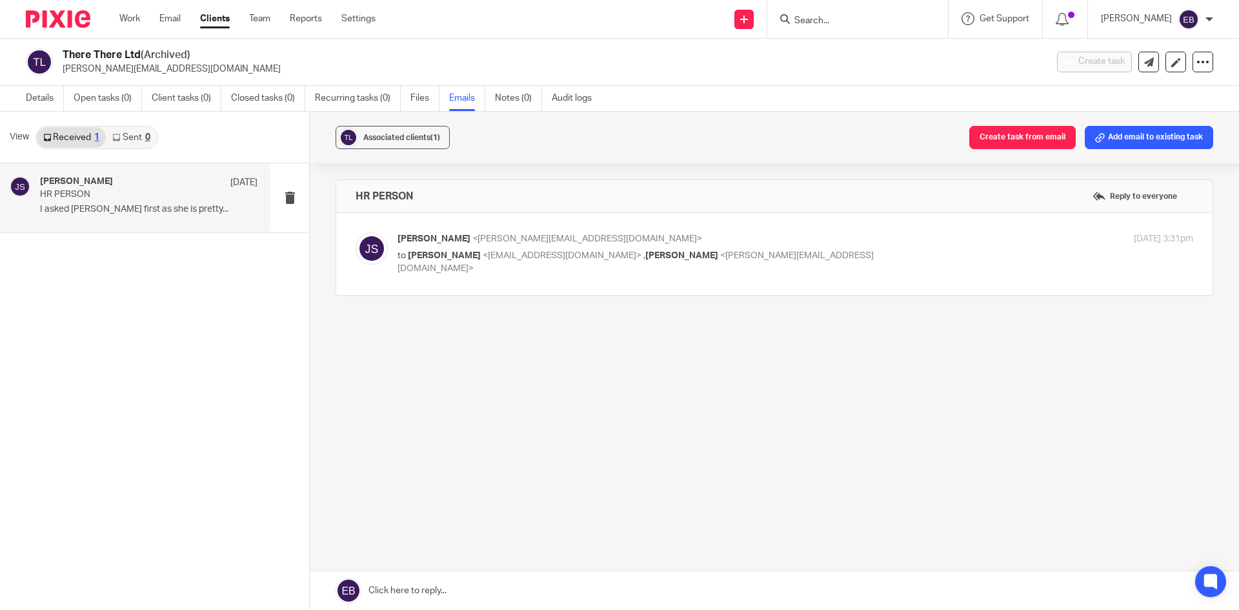
click at [876, 246] on div "[PERSON_NAME] <[PERSON_NAME][EMAIL_ADDRESS][DOMAIN_NAME]> to [PERSON_NAME] <[EM…" at bounding box center [663, 253] width 531 height 43
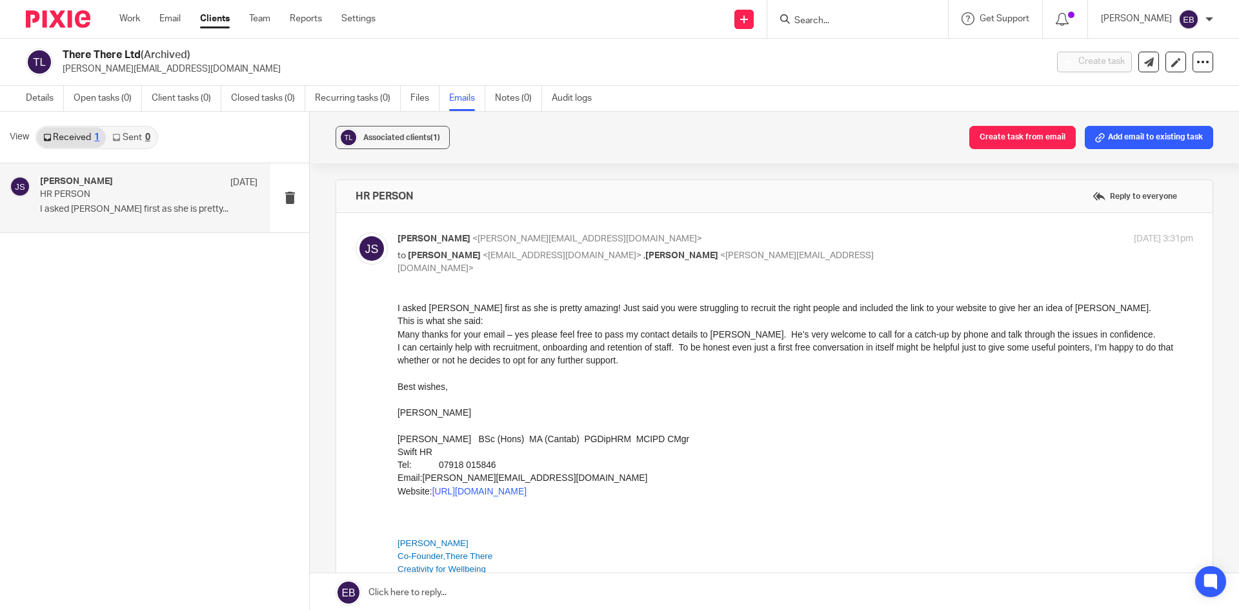
click at [849, 247] on div "[PERSON_NAME] <[PERSON_NAME][EMAIL_ADDRESS][DOMAIN_NAME]> to [PERSON_NAME] <[EM…" at bounding box center [663, 253] width 531 height 43
checkbox input "false"
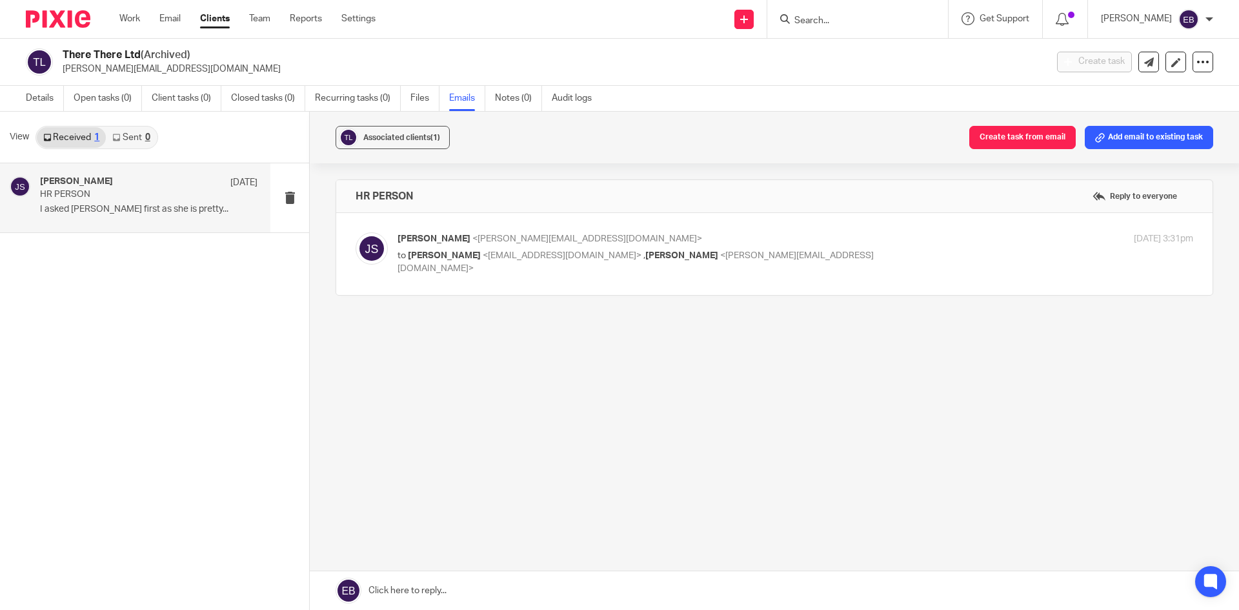
click at [131, 141] on link "Sent 0" at bounding box center [131, 137] width 50 height 21
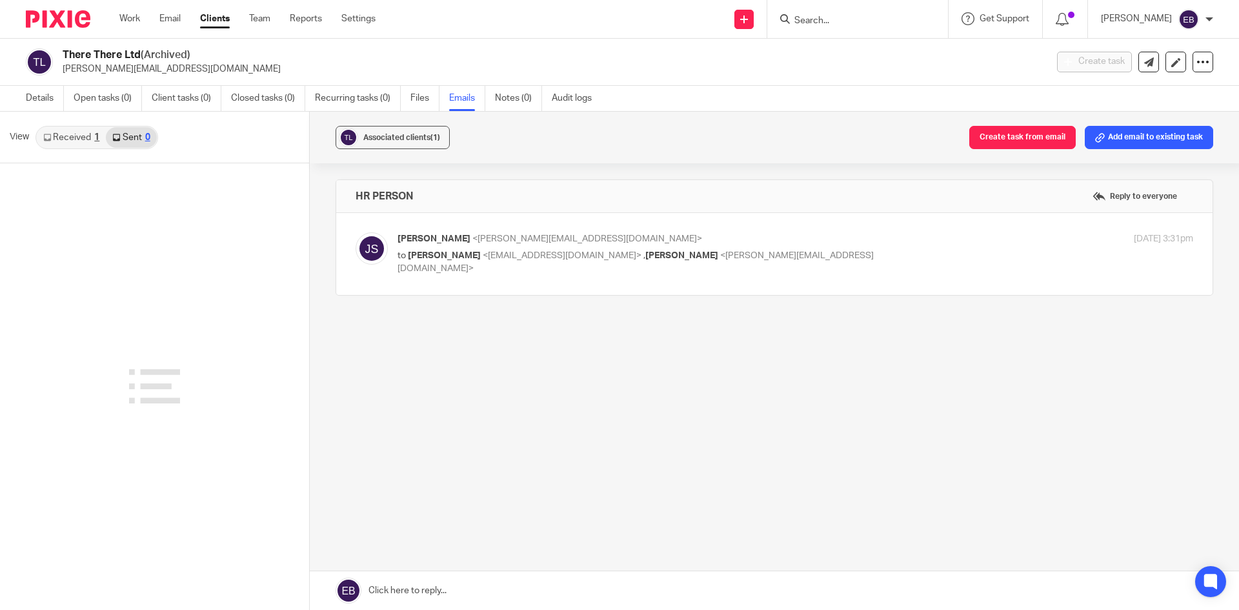
click at [66, 132] on link "Received 1" at bounding box center [71, 137] width 69 height 21
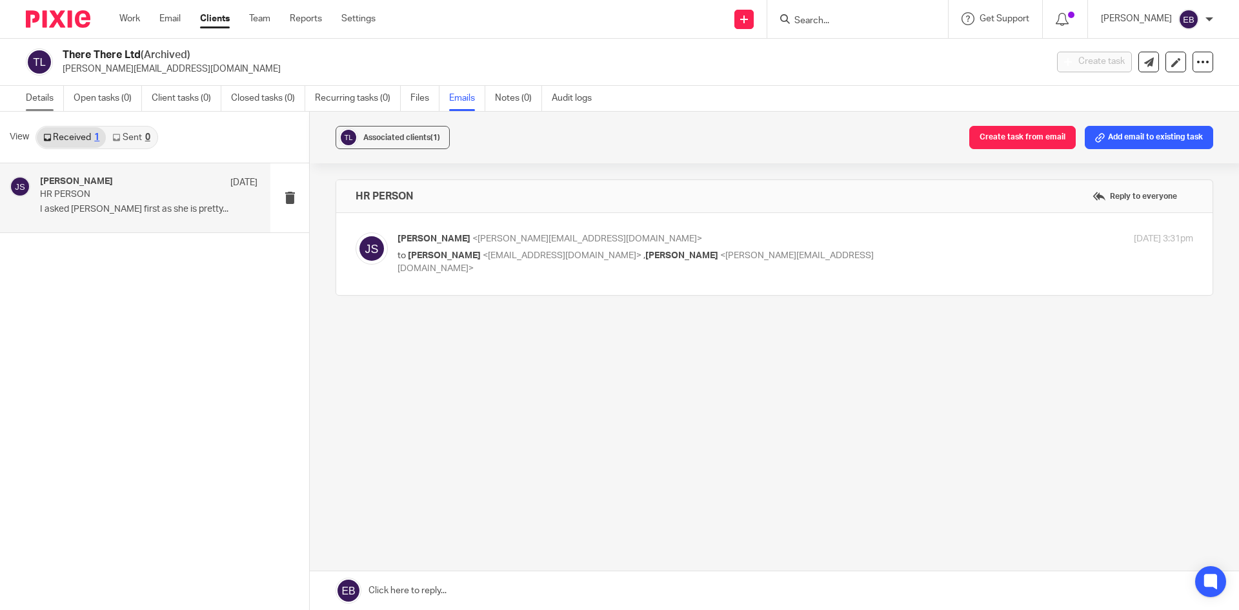
click at [50, 93] on link "Details" at bounding box center [45, 98] width 38 height 25
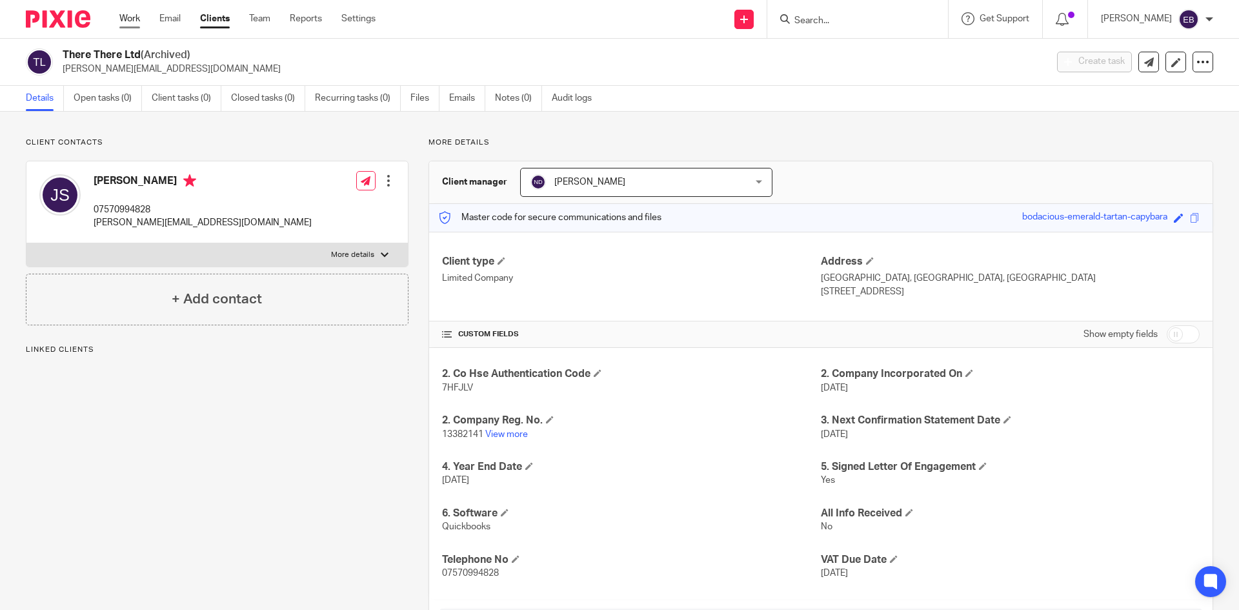
click at [135, 19] on link "Work" at bounding box center [129, 18] width 21 height 13
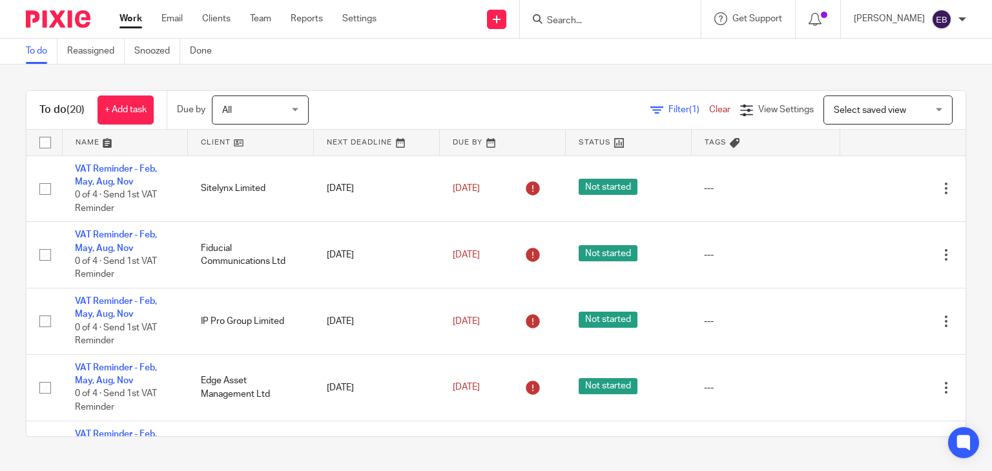
click at [567, 21] on input "Search" at bounding box center [603, 21] width 116 height 12
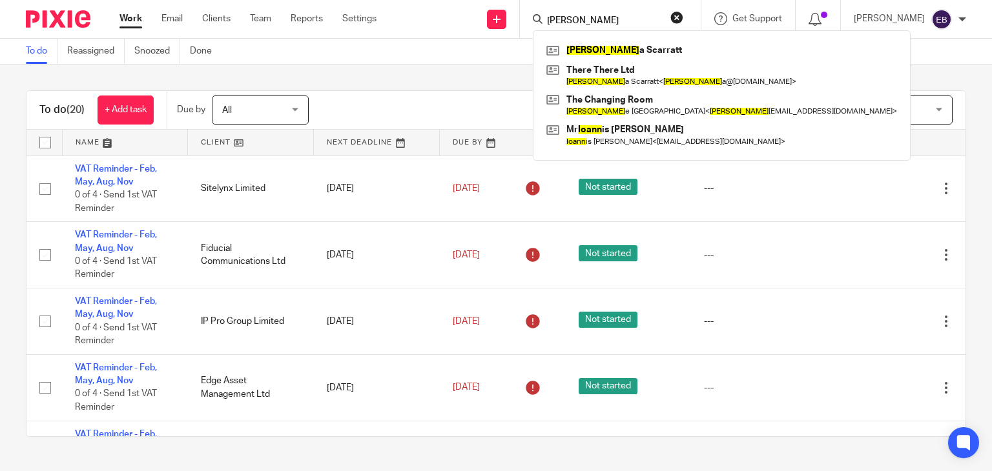
type input "[PERSON_NAME]"
click at [683, 11] on button "reset" at bounding box center [676, 17] width 13 height 13
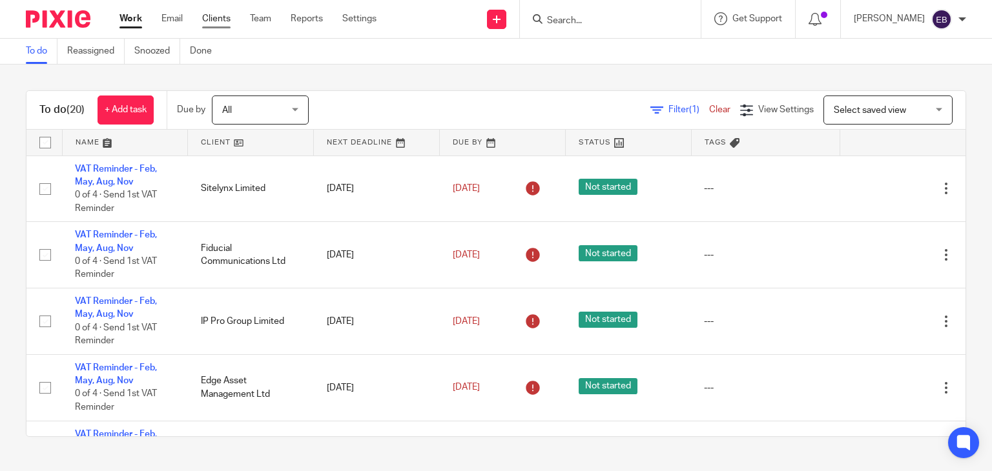
click at [214, 17] on link "Clients" at bounding box center [216, 18] width 28 height 13
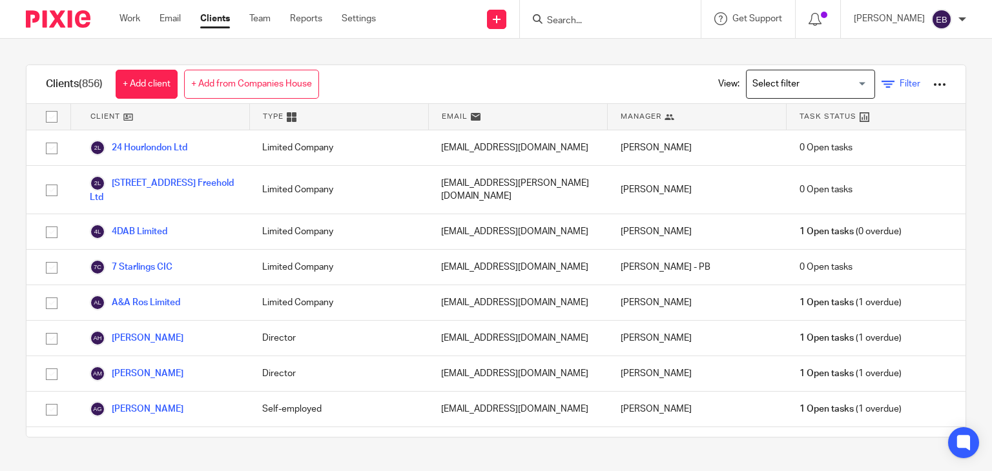
click at [881, 88] on link "Filter" at bounding box center [900, 84] width 39 height 14
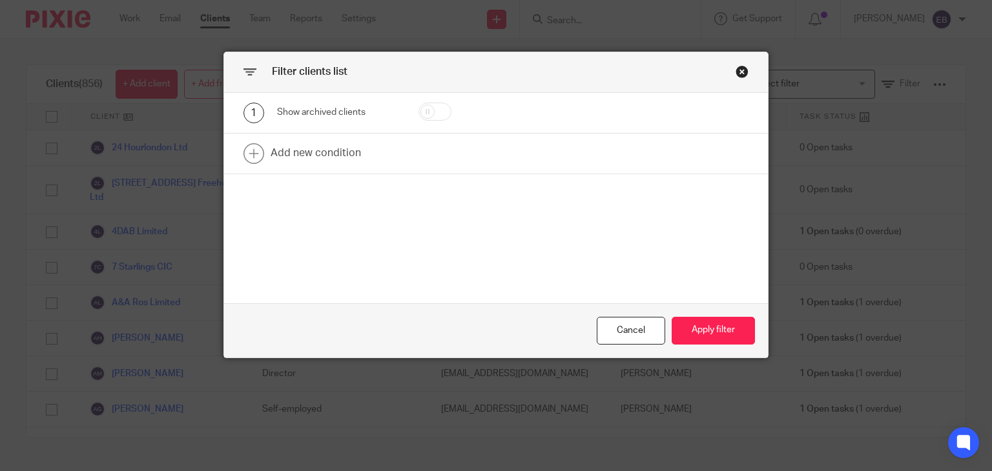
click at [421, 110] on input "checkbox" at bounding box center [434, 112] width 33 height 18
checkbox input "true"
click at [348, 152] on link at bounding box center [496, 154] width 544 height 40
drag, startPoint x: 359, startPoint y: 156, endPoint x: 352, endPoint y: 181, distance: 26.0
click at [356, 159] on div "Field" at bounding box center [331, 157] width 88 height 27
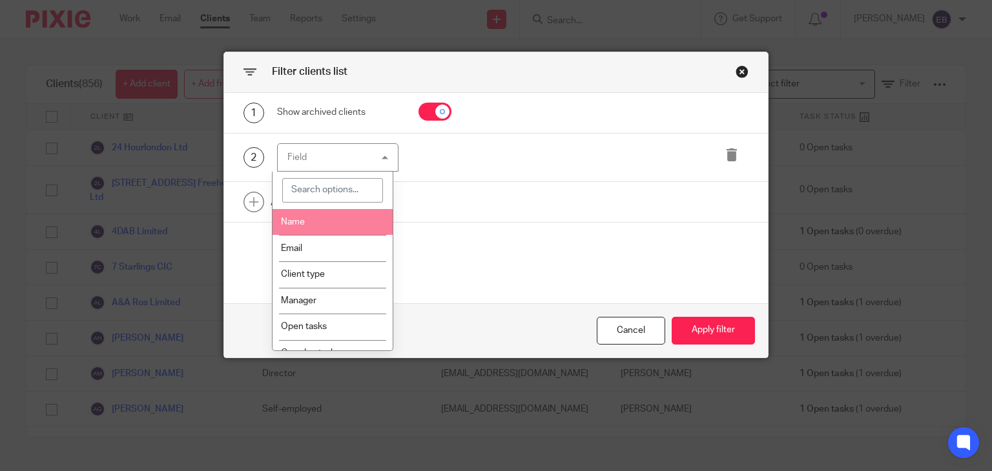
drag, startPoint x: 330, startPoint y: 215, endPoint x: 431, endPoint y: 180, distance: 107.2
click at [330, 216] on li "Name" at bounding box center [332, 222] width 120 height 26
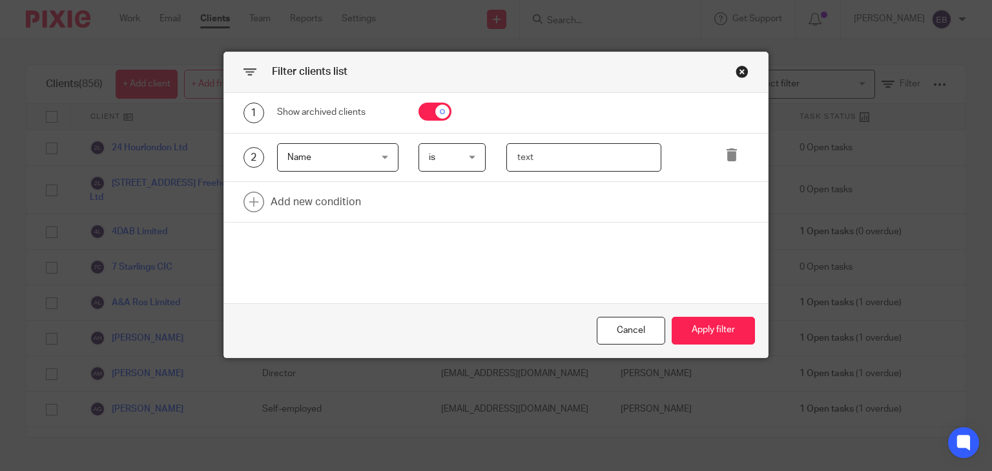
click at [587, 150] on input "text" at bounding box center [583, 157] width 155 height 29
type input "joanne"
click at [713, 323] on button "Apply filter" at bounding box center [712, 331] width 83 height 28
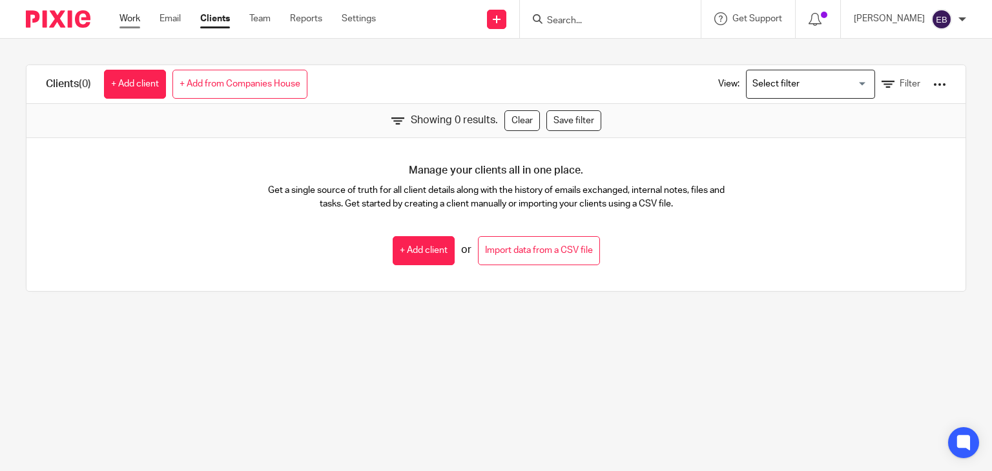
click at [127, 23] on link "Work" at bounding box center [129, 18] width 21 height 13
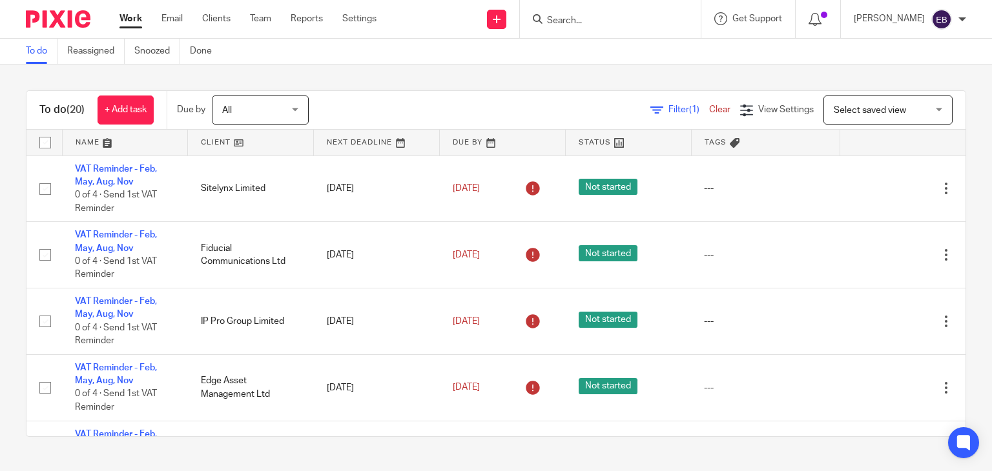
click at [586, 19] on input "Search" at bounding box center [603, 21] width 116 height 12
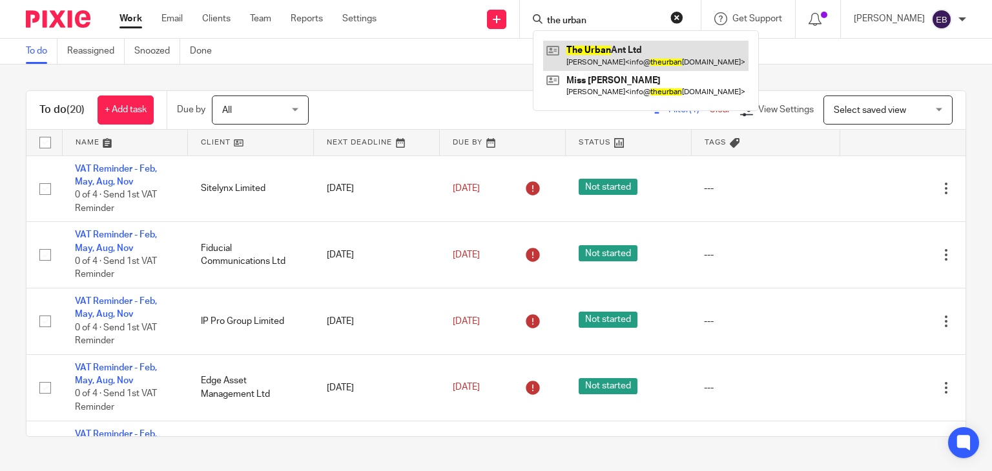
type input "the urban"
click at [661, 48] on link at bounding box center [645, 56] width 205 height 30
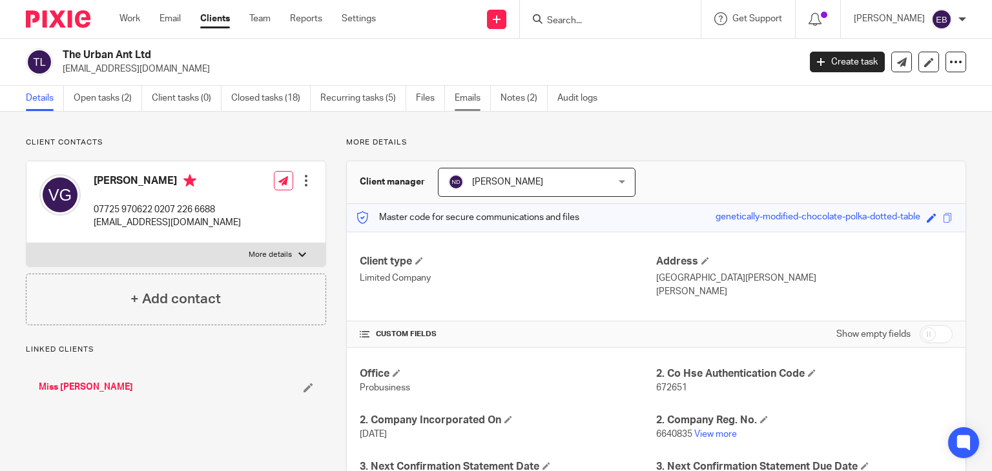
click at [465, 96] on link "Emails" at bounding box center [472, 98] width 36 height 25
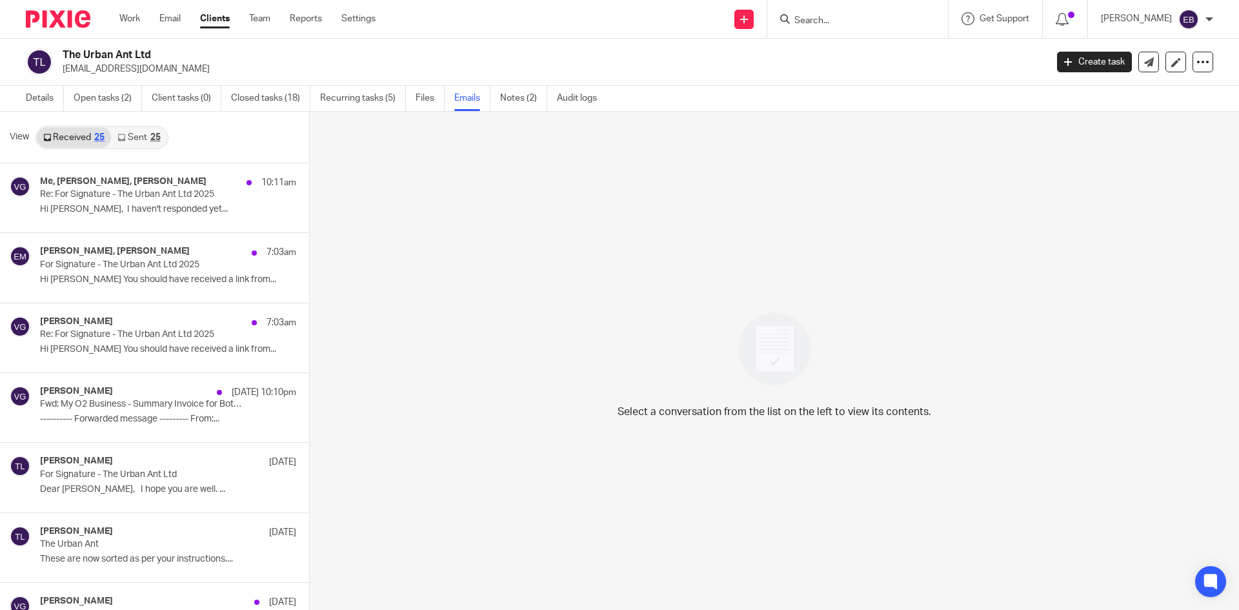
click at [149, 137] on link "Sent 25" at bounding box center [139, 137] width 56 height 21
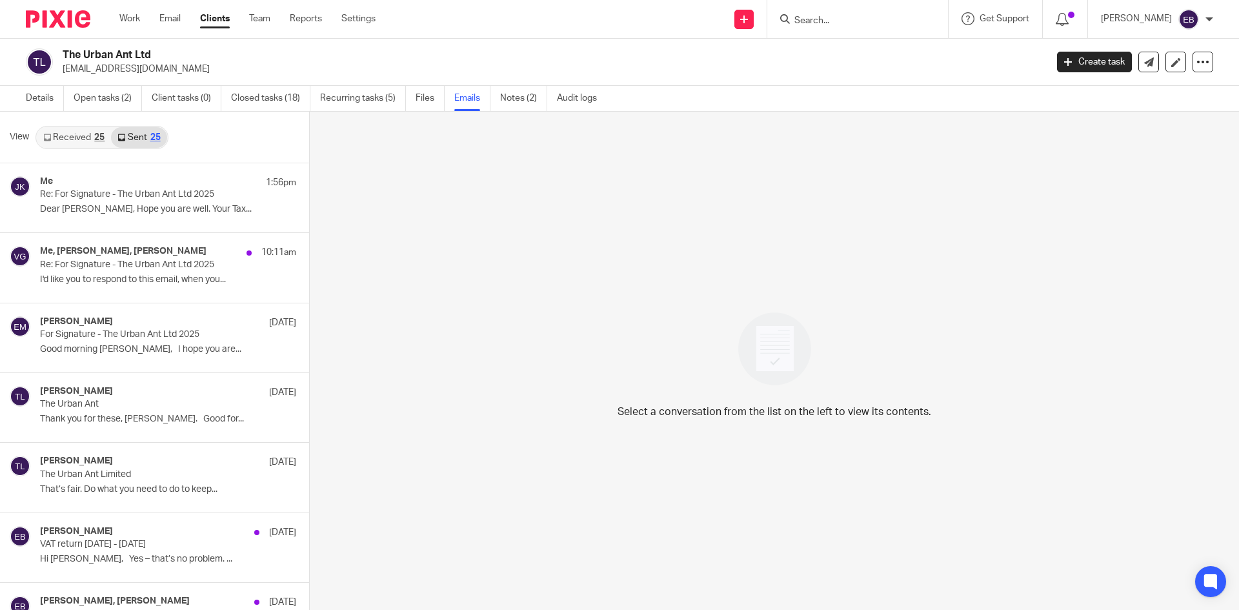
scroll to position [2, 0]
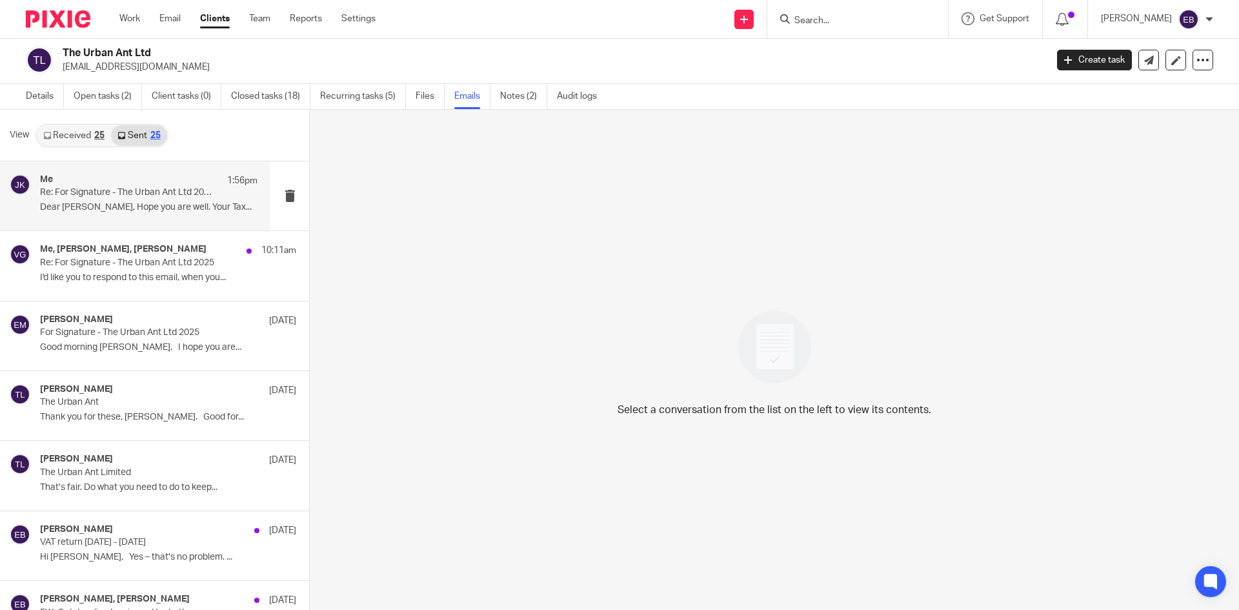
click at [188, 212] on p "Dear Vanessa, Hope you are well. Your Tax..." at bounding box center [149, 207] width 218 height 11
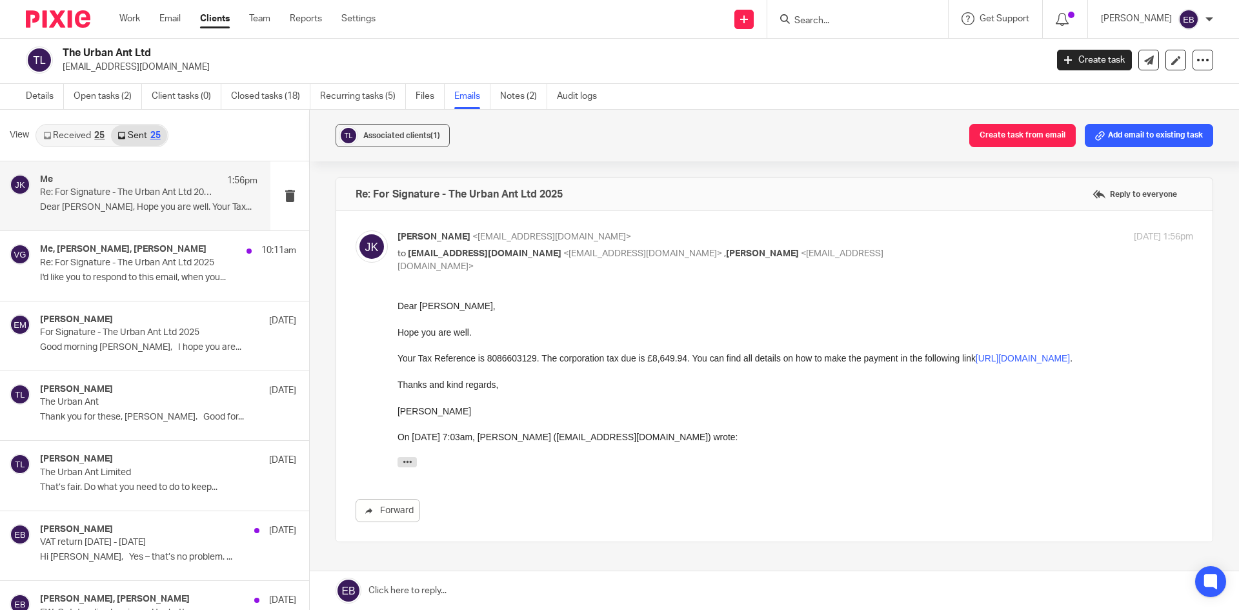
scroll to position [0, 0]
click at [837, 243] on p "Johanne Kassardjian <johannekassardjian@probusinessuk.com>" at bounding box center [663, 237] width 531 height 14
checkbox input "false"
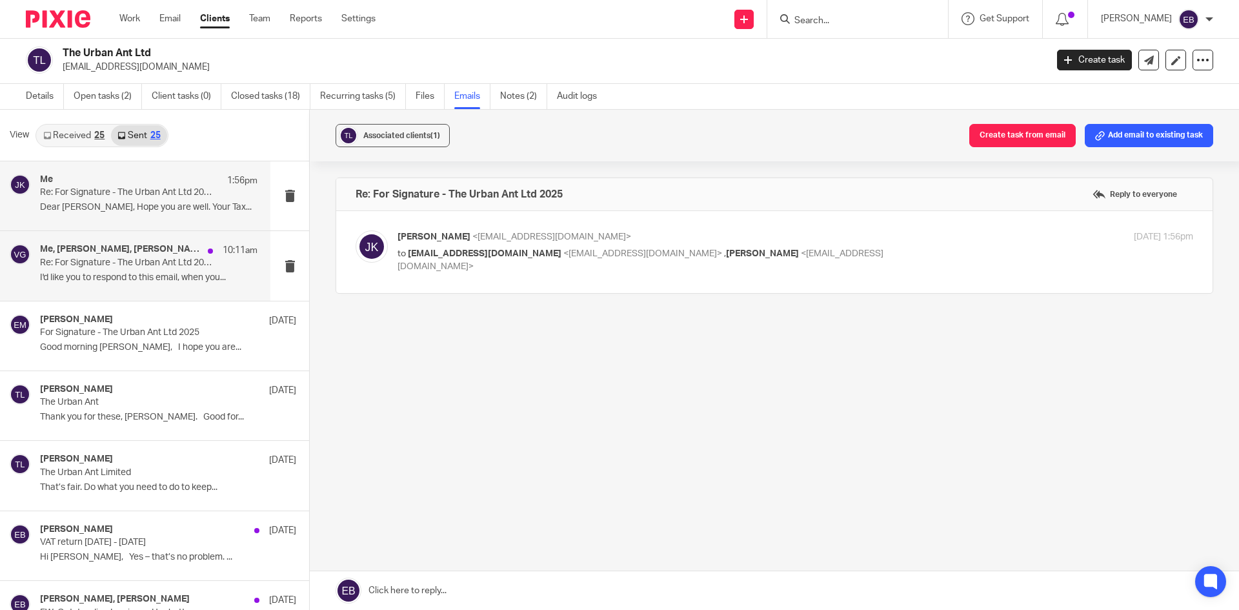
click at [123, 265] on p "Re: For Signature - The Urban Ant Ltd 2025" at bounding box center [127, 263] width 174 height 11
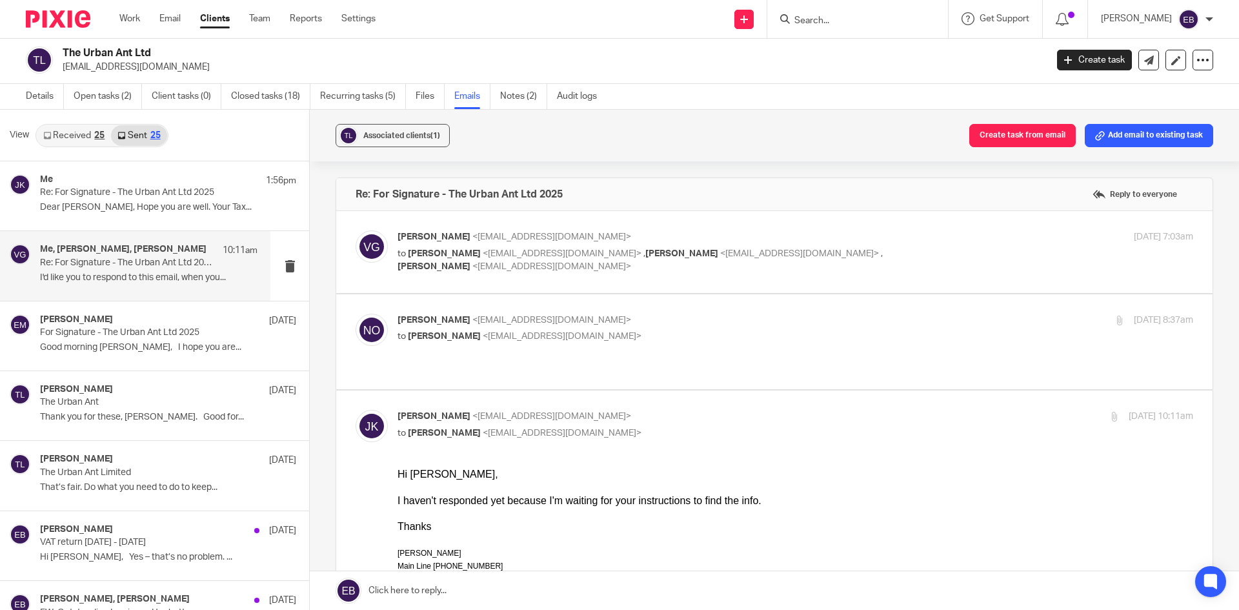
click at [892, 239] on p "Vanessa Green <info@theurbanant.com>" at bounding box center [663, 237] width 531 height 14
checkbox input "true"
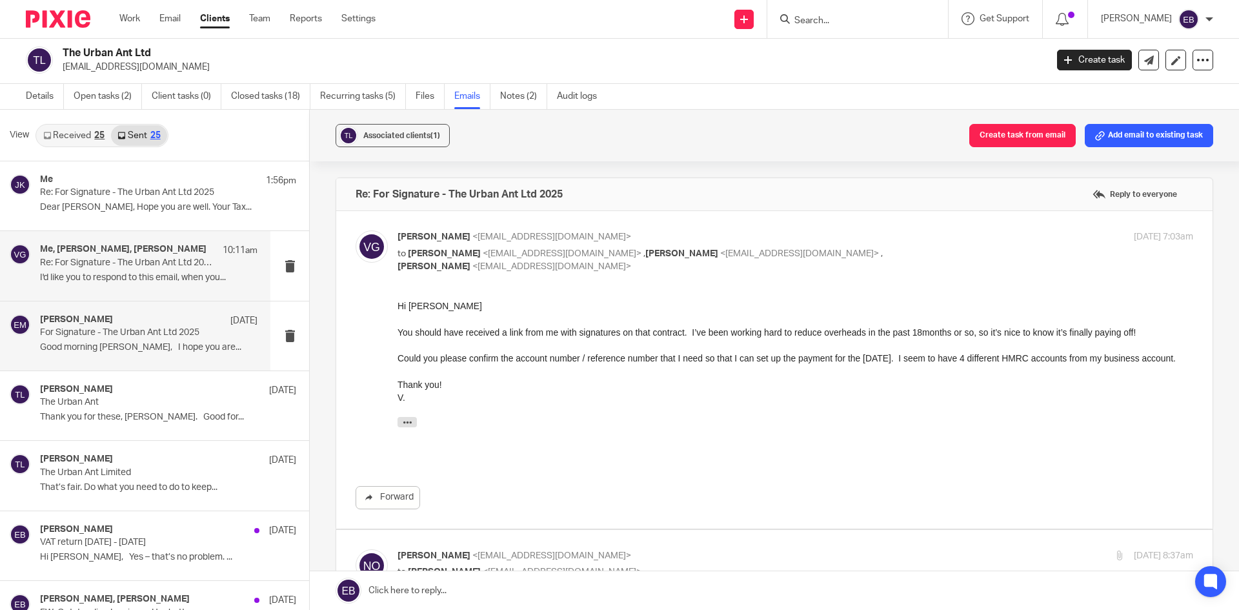
click at [178, 341] on div "Erik Molnar 11 Sep For Signature - The Urban Ant Ltd 2025 Good morning Vanessa,…" at bounding box center [149, 335] width 218 height 43
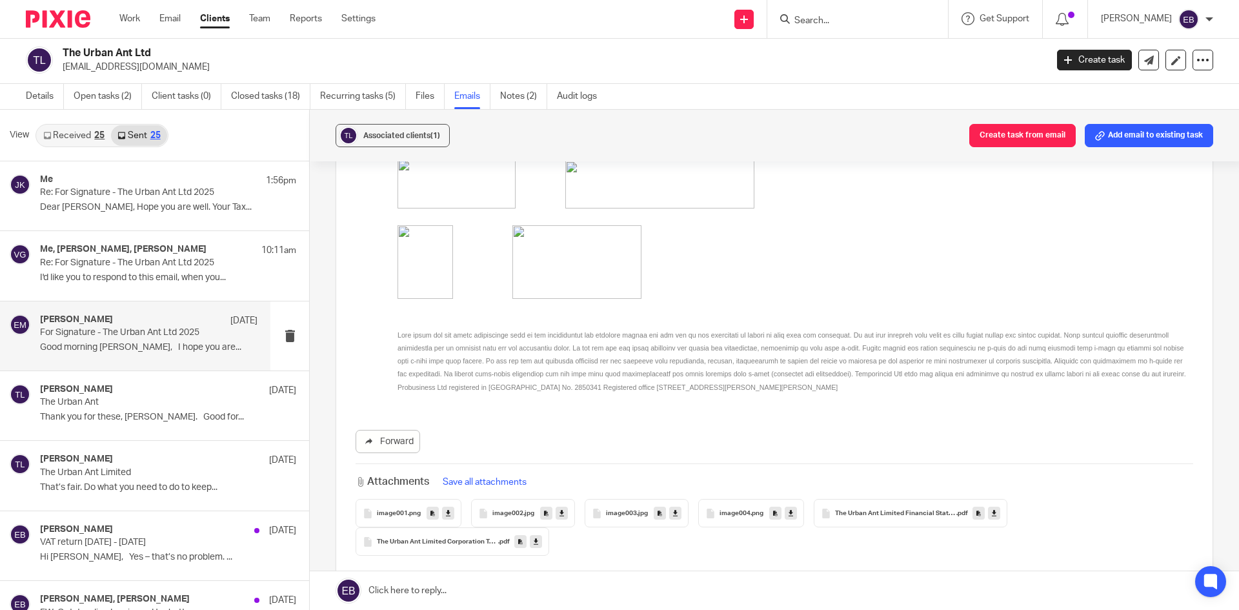
scroll to position [704, 0]
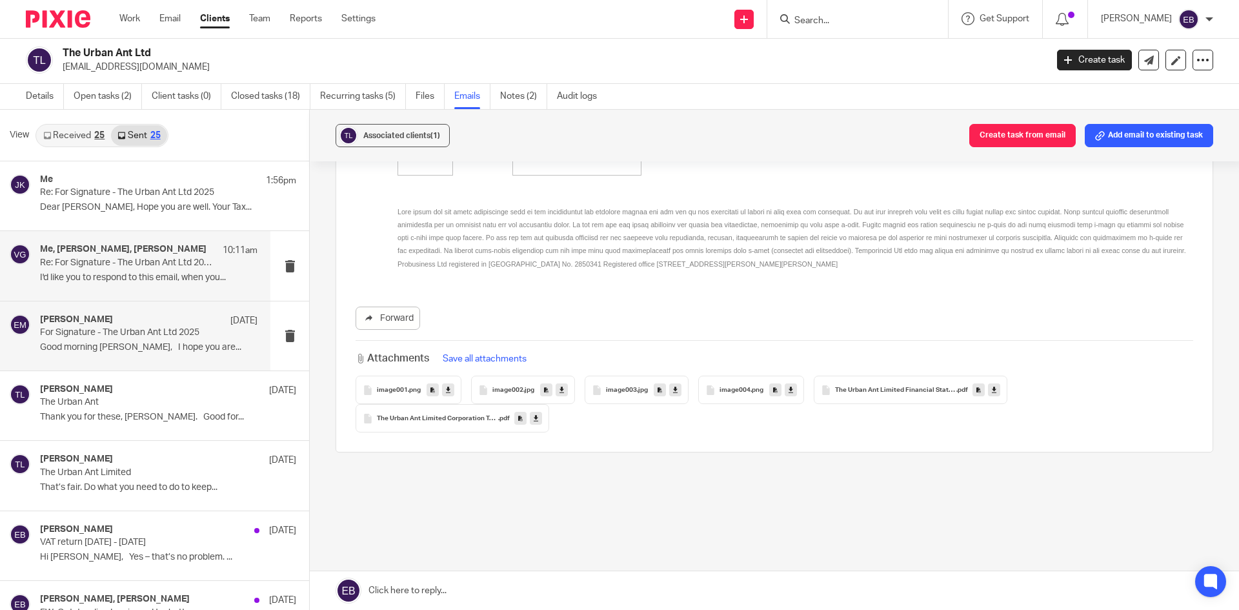
click at [170, 279] on p "I'd like you to respond to this email, when you..." at bounding box center [149, 277] width 218 height 11
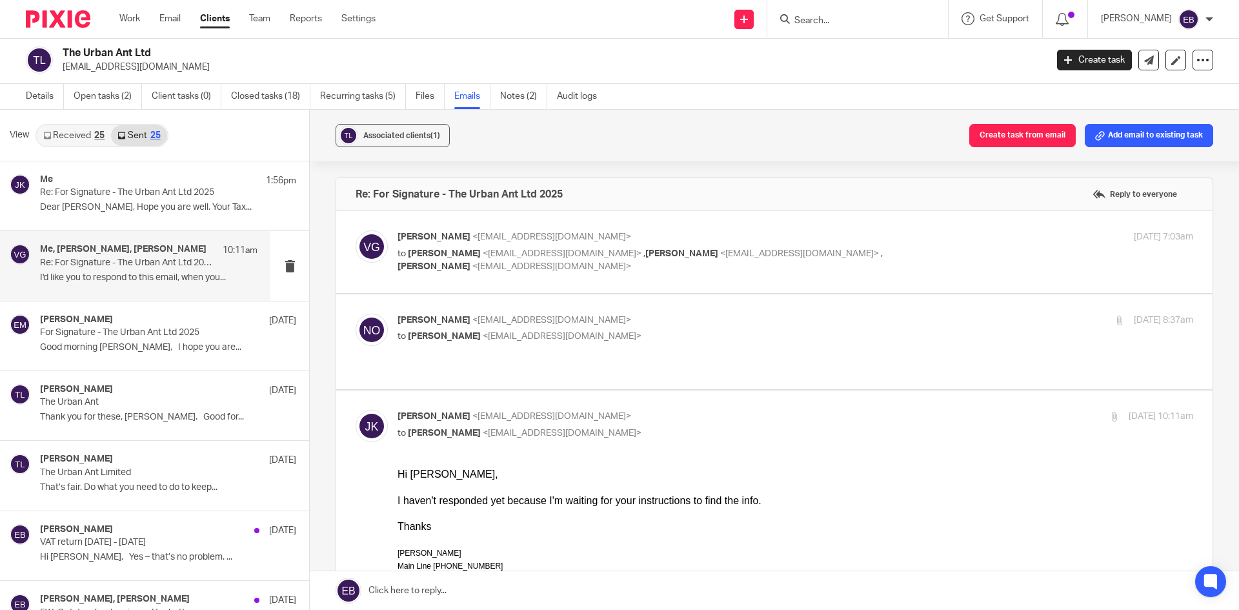
scroll to position [0, 0]
click at [871, 249] on p "to Erik Molnar <erikmolnar@probusinessuk.com> , Vanessa Green <info@theurbanant…" at bounding box center [663, 260] width 531 height 26
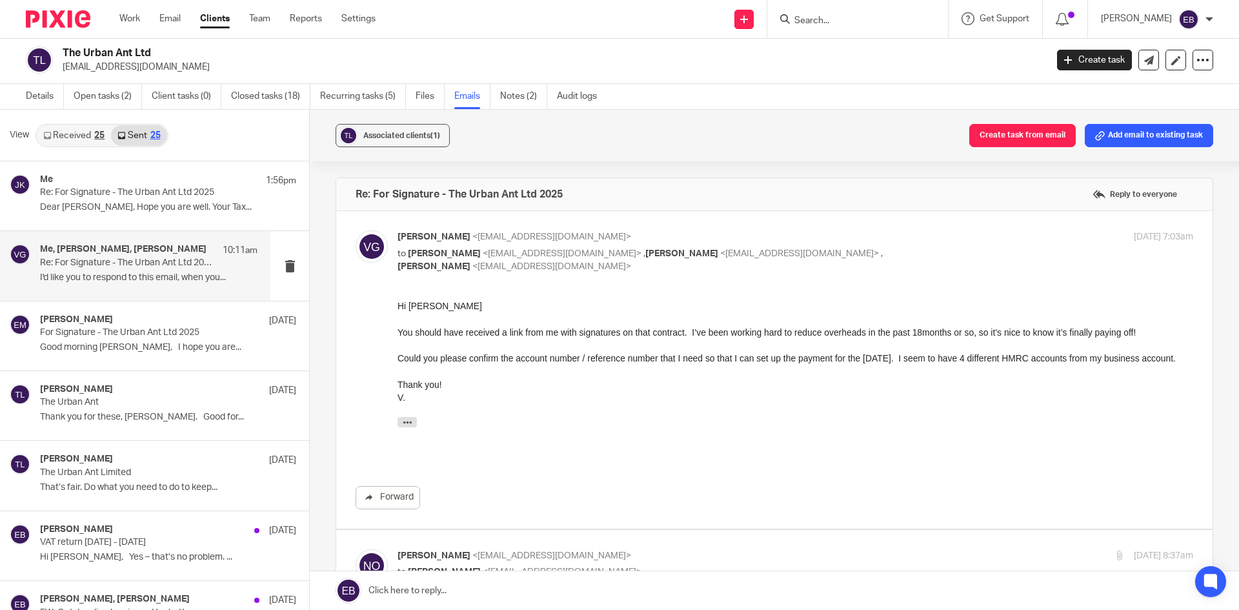
click at [870, 249] on p "to Erik Molnar <erikmolnar@probusinessuk.com> , Vanessa Green <info@theurbanant…" at bounding box center [663, 260] width 531 height 26
checkbox input "false"
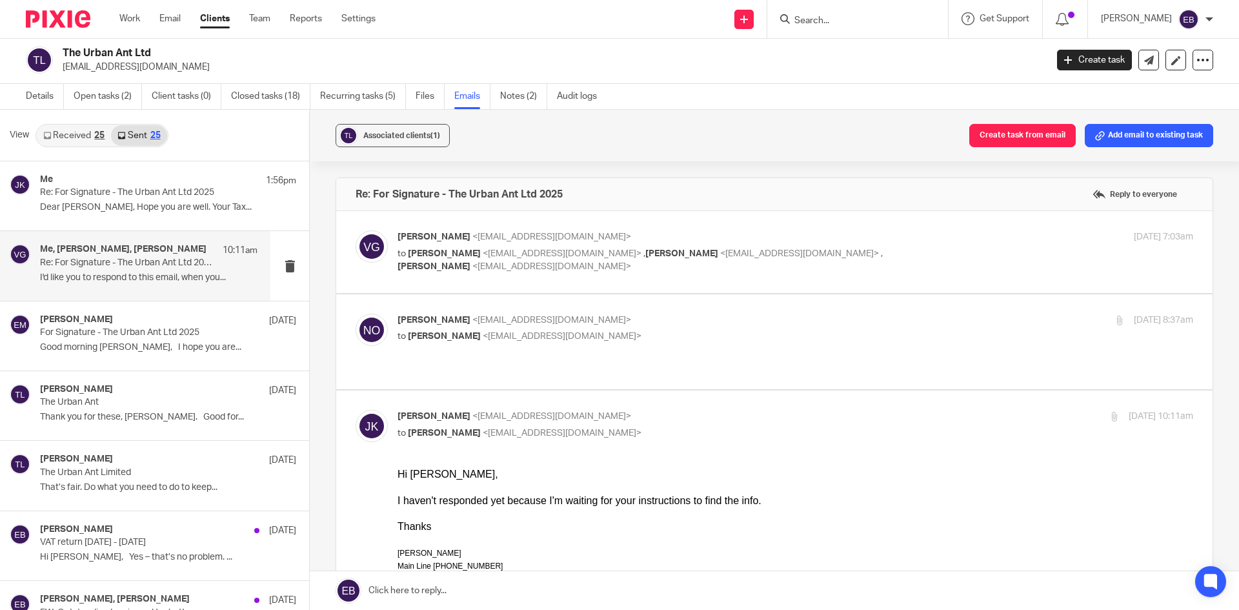
click at [791, 323] on p "Niall O'Driscoll <niallodriscoll@probusinessuk.com>" at bounding box center [663, 321] width 531 height 14
checkbox input "true"
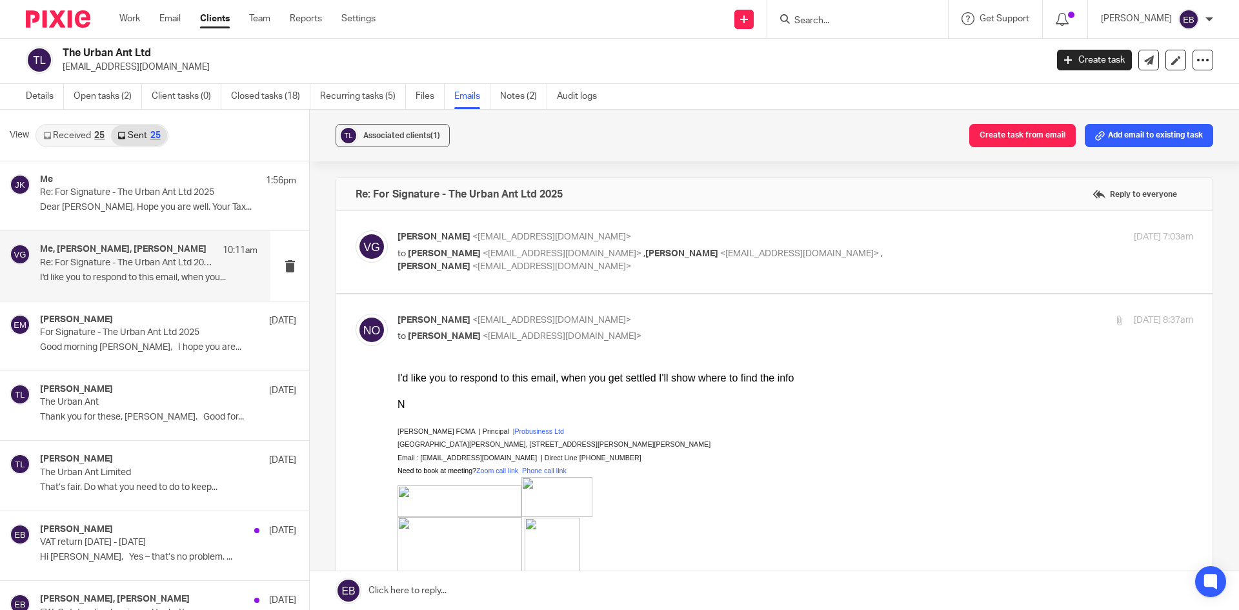
click at [684, 230] on div "Vanessa Green <info@theurbanant.com> to Erik Molnar <erikmolnar@probusinessuk.c…" at bounding box center [774, 252] width 877 height 82
click at [680, 243] on p "Vanessa Green <info@theurbanant.com>" at bounding box center [663, 237] width 531 height 14
click at [858, 242] on p "Vanessa Green <info@theurbanant.com>" at bounding box center [663, 237] width 531 height 14
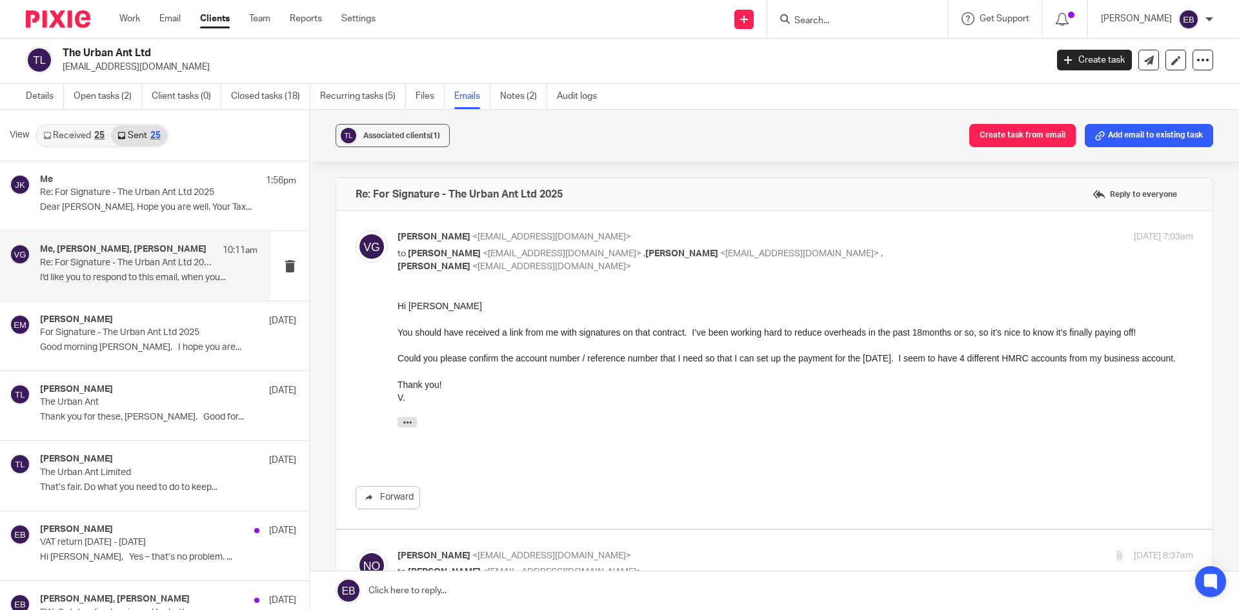
click at [858, 242] on p "Vanessa Green <info@theurbanant.com>" at bounding box center [663, 237] width 531 height 14
checkbox input "false"
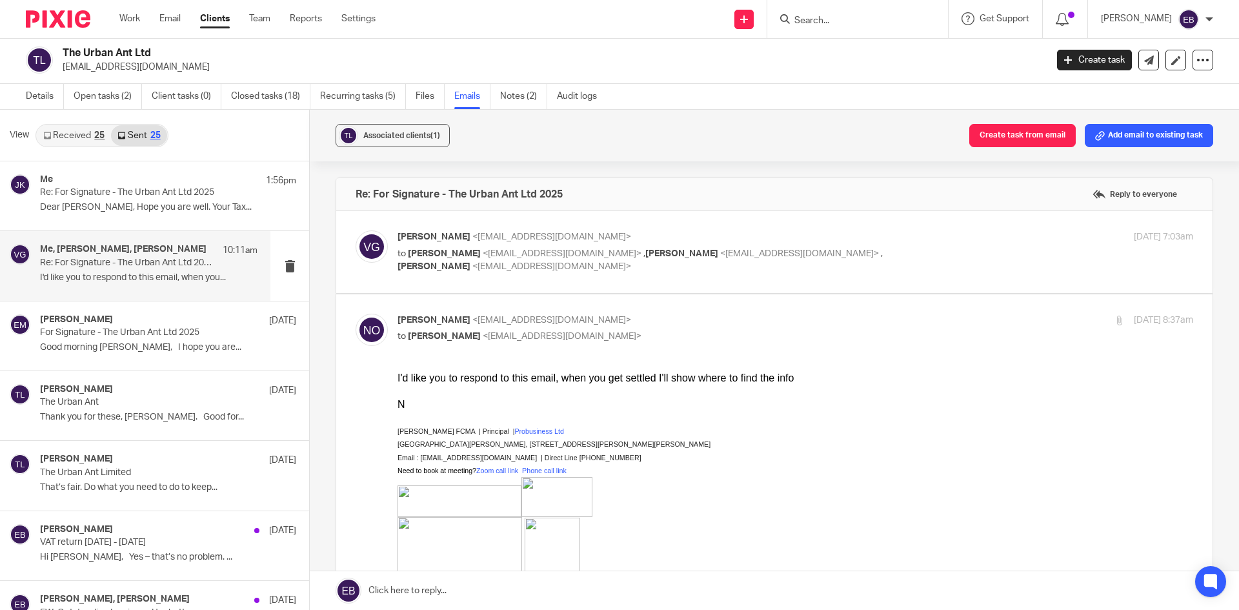
click at [763, 316] on p "Niall O'Driscoll <niallodriscoll@probusinessuk.com>" at bounding box center [663, 321] width 531 height 14
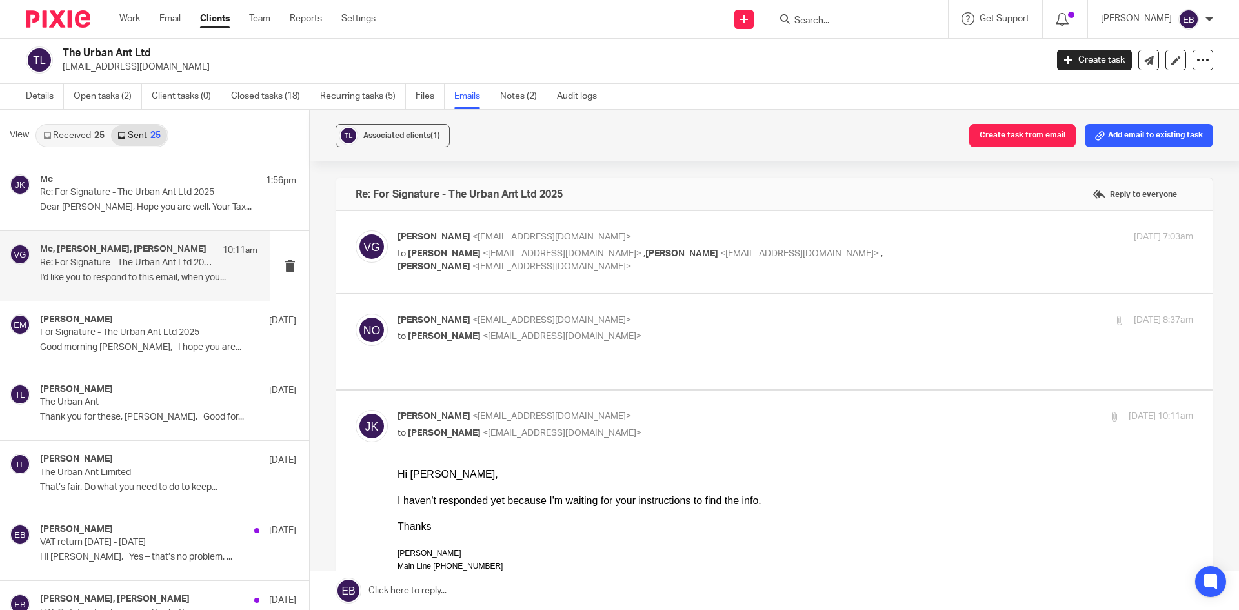
click at [766, 314] on p "Niall O'Driscoll <niallodriscoll@probusinessuk.com>" at bounding box center [663, 321] width 531 height 14
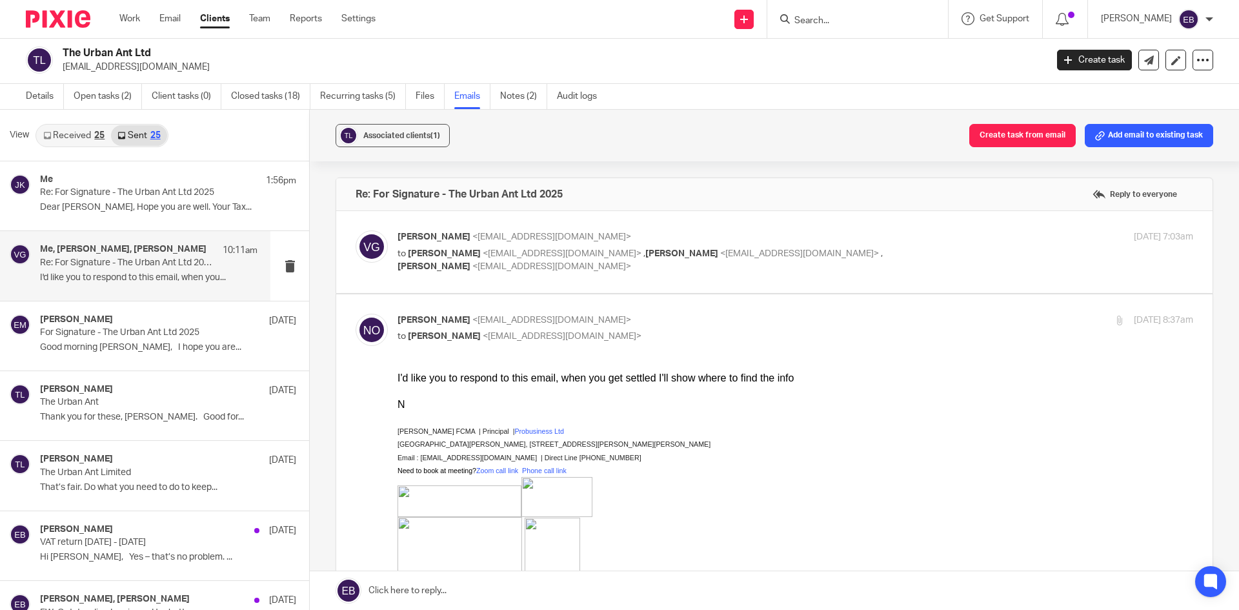
click at [766, 314] on p "Niall O'Driscoll <niallodriscoll@probusinessuk.com>" at bounding box center [663, 321] width 531 height 14
checkbox input "false"
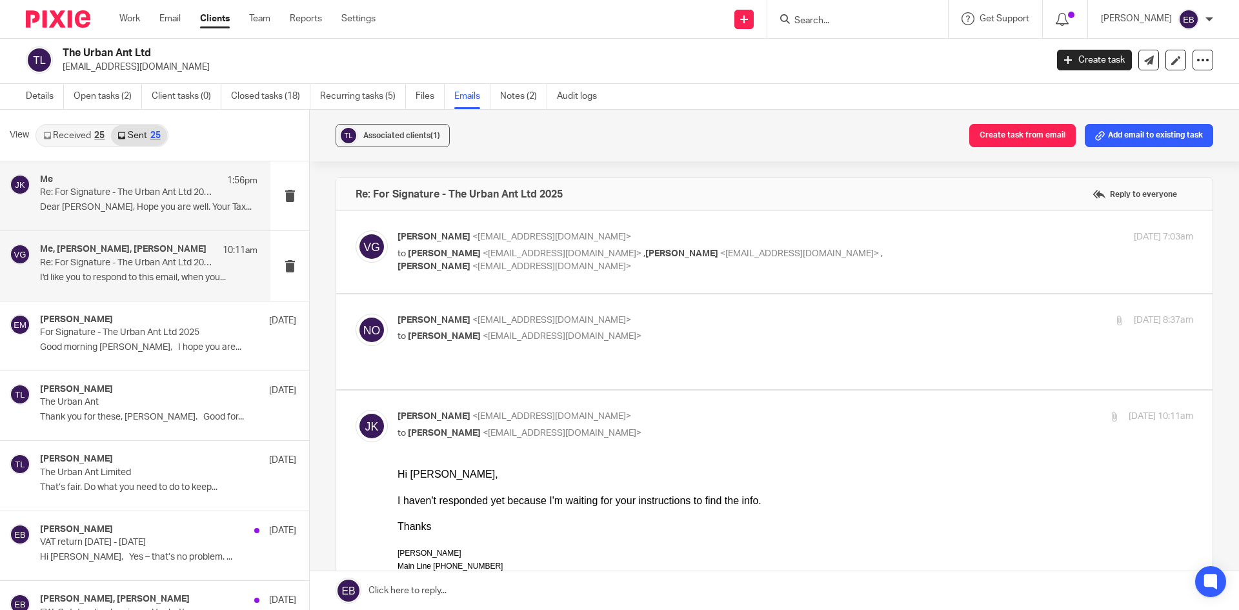
click at [188, 223] on div "Me 1:56pm Re: For Signature - The Urban Ant Ltd 2025 Dear Vanessa, Hope you are…" at bounding box center [135, 195] width 270 height 69
click at [88, 134] on link "Received 25" at bounding box center [74, 135] width 74 height 21
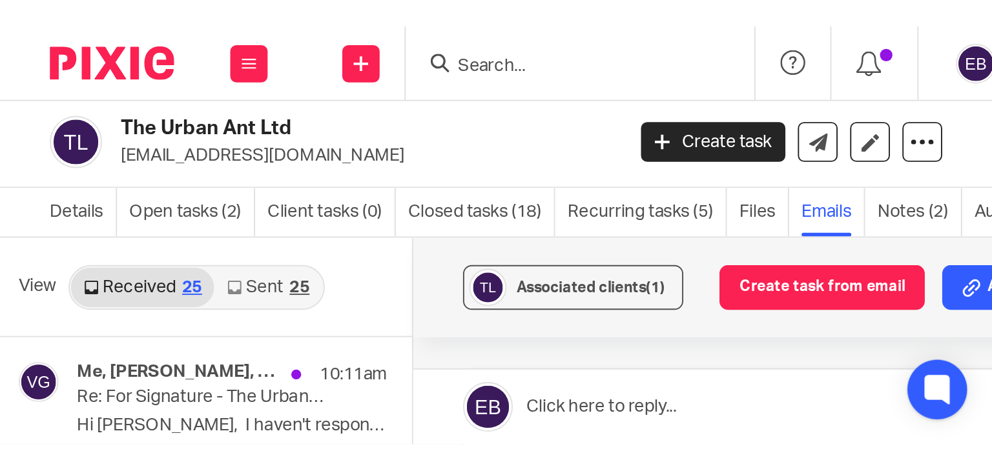
scroll to position [2, 0]
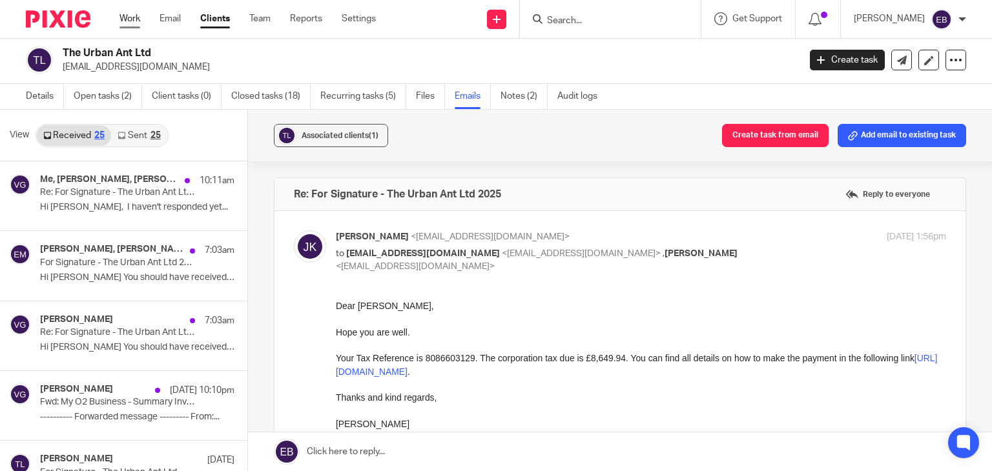
click at [127, 19] on link "Work" at bounding box center [129, 18] width 21 height 13
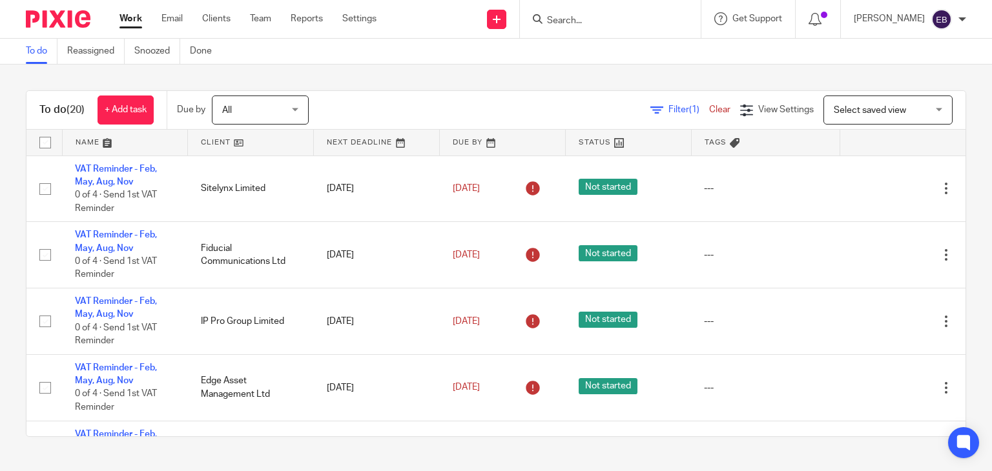
click at [609, 14] on form at bounding box center [614, 19] width 138 height 16
click at [607, 14] on form at bounding box center [614, 19] width 138 height 16
click at [606, 15] on input "Search" at bounding box center [603, 21] width 116 height 12
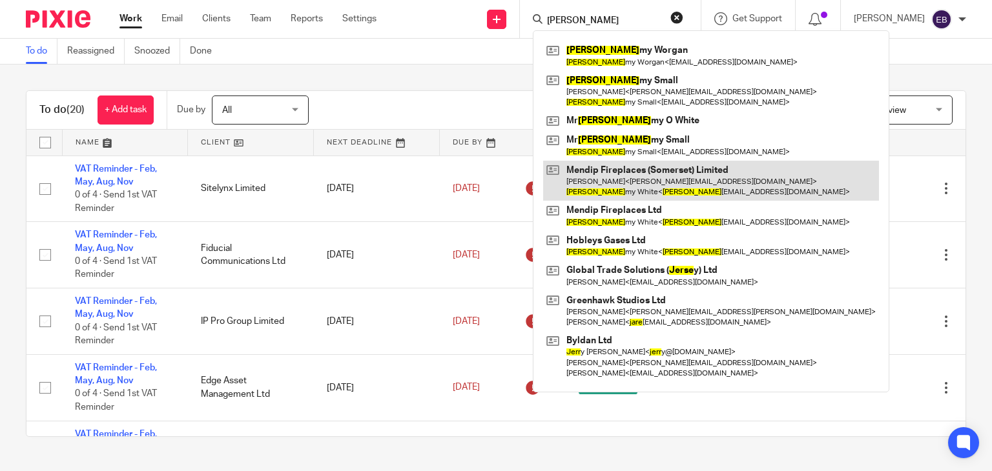
type input "[PERSON_NAME]"
click at [660, 190] on link at bounding box center [711, 181] width 336 height 40
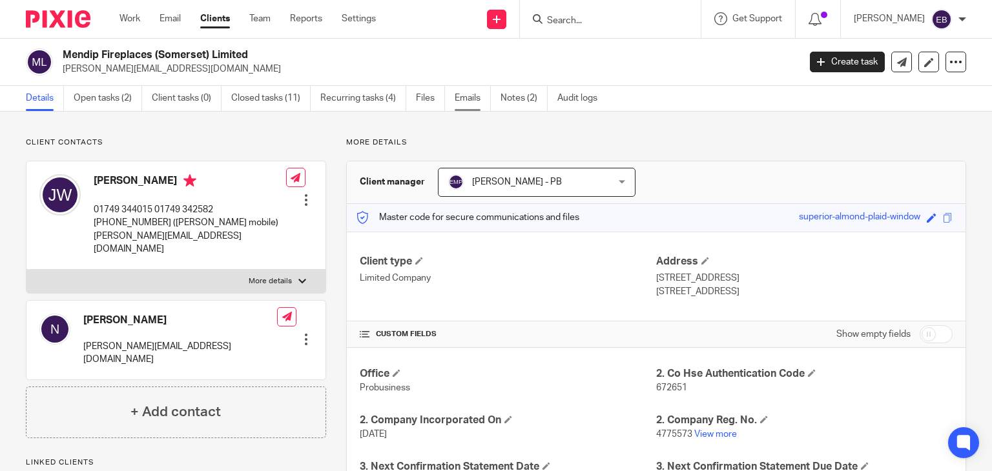
click at [467, 100] on link "Emails" at bounding box center [472, 98] width 36 height 25
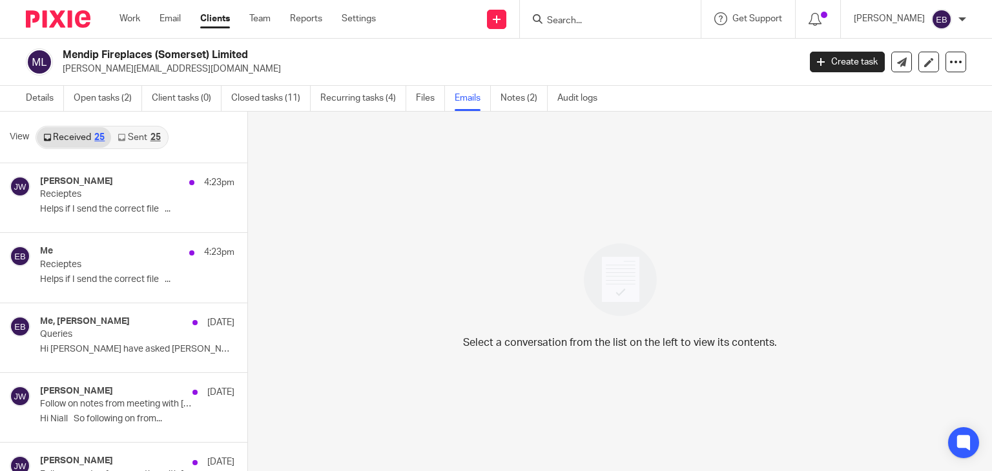
click at [141, 138] on link "Sent 25" at bounding box center [139, 137] width 56 height 21
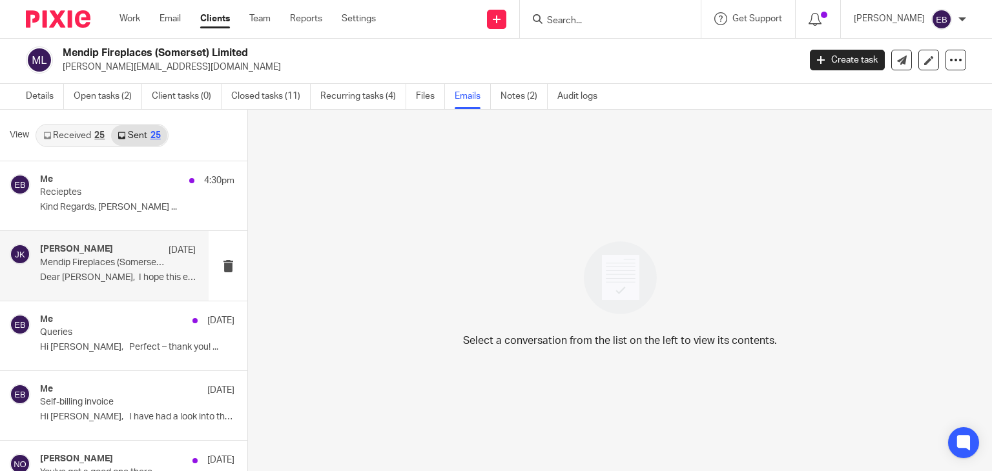
click at [111, 277] on p "Dear Jeremy, I hope this email finds you..." at bounding box center [118, 277] width 156 height 11
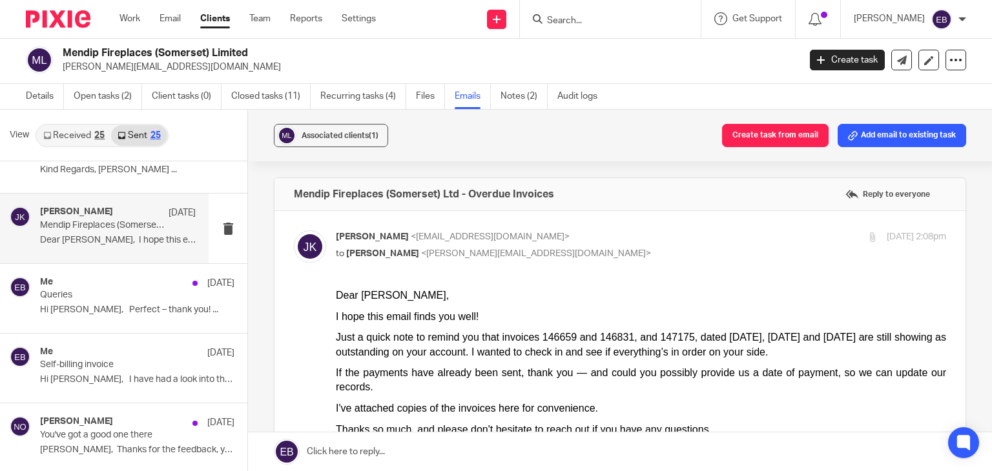
scroll to position [0, 0]
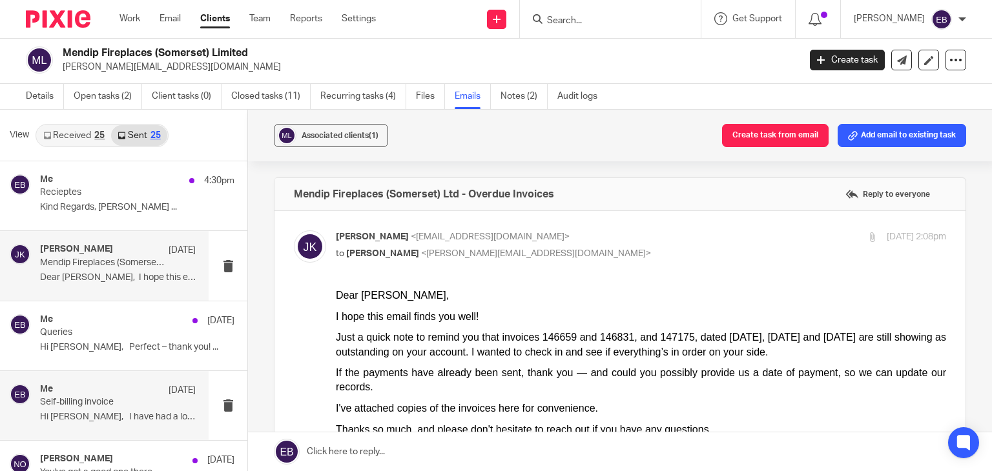
click at [98, 424] on div "Me 10 Sep Self-billing invoice Hi Jeremy, I have had a look into the..." at bounding box center [118, 405] width 156 height 43
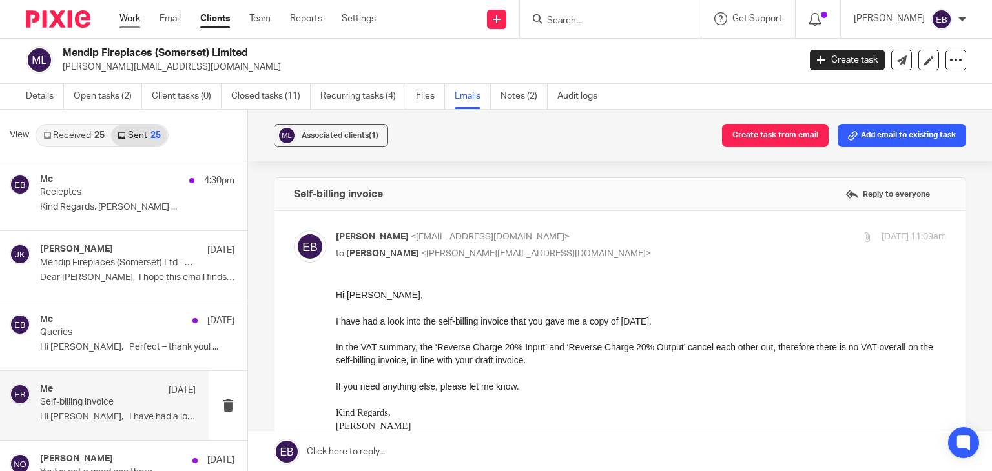
click at [131, 15] on link "Work" at bounding box center [129, 18] width 21 height 13
